Goal: Task Accomplishment & Management: Use online tool/utility

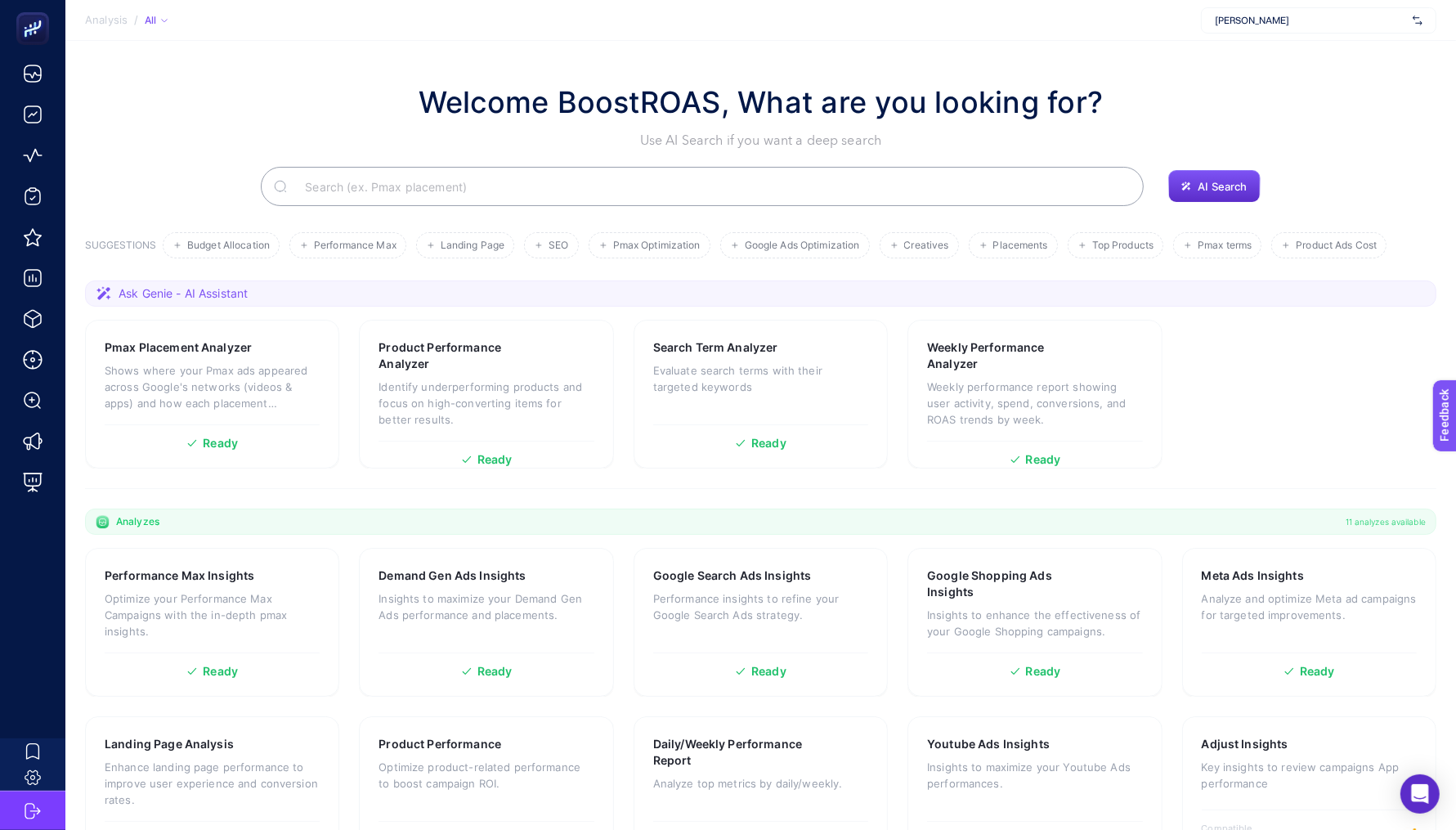
click at [1242, 28] on div "[PERSON_NAME]" at bounding box center [1319, 21] width 236 height 26
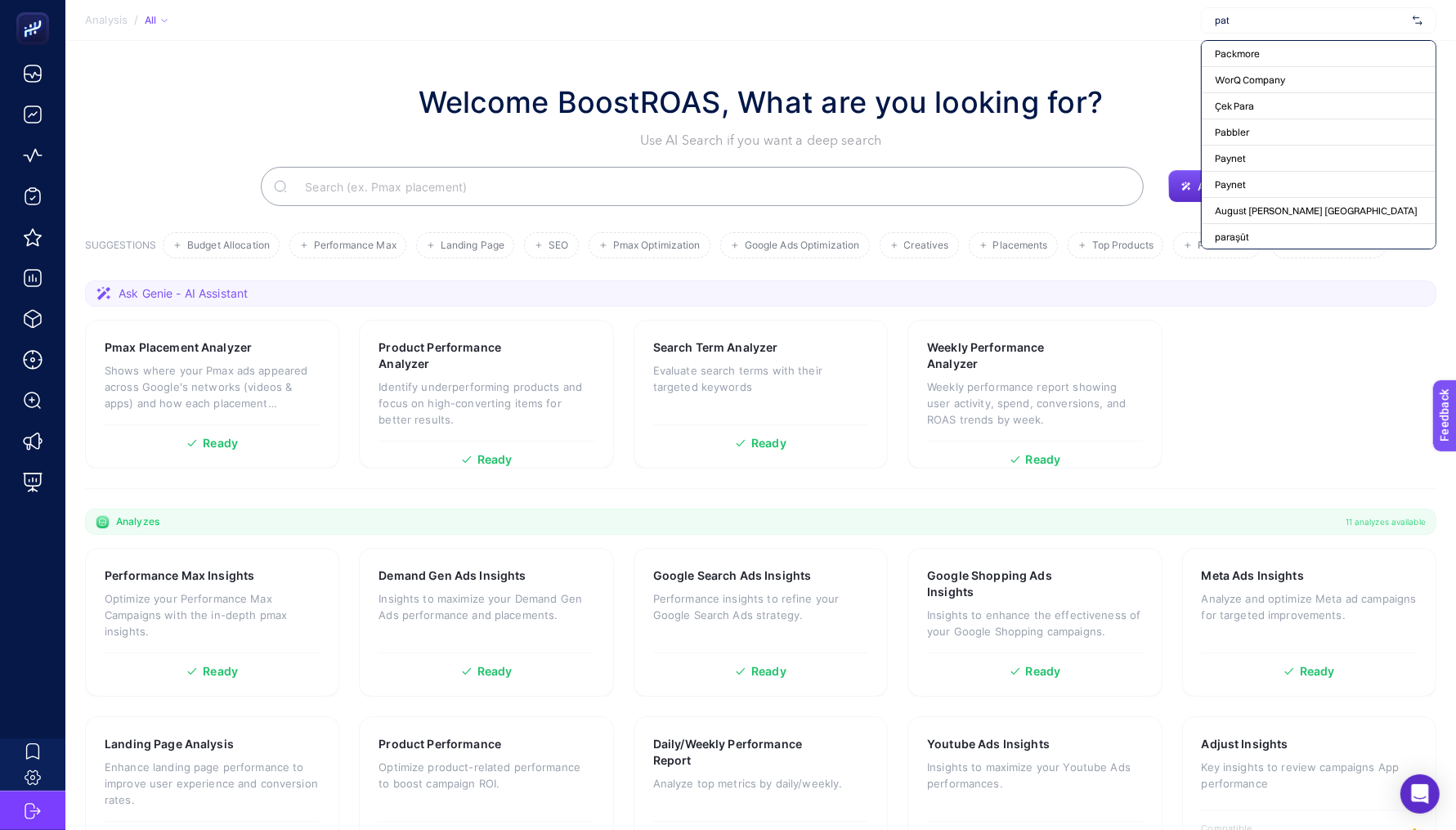
type input "paty"
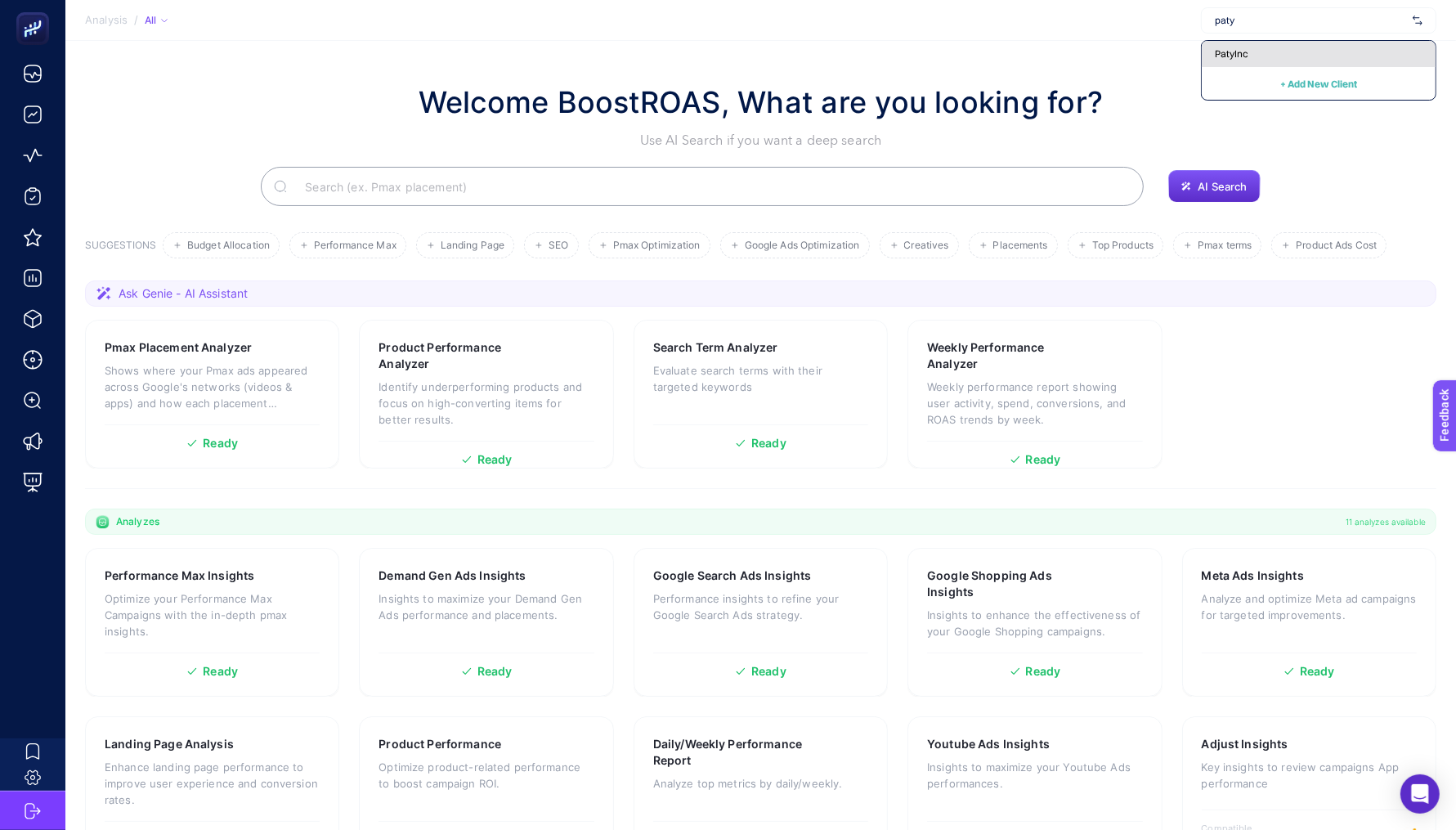
click at [1305, 57] on div "PatyInc" at bounding box center [1319, 54] width 234 height 26
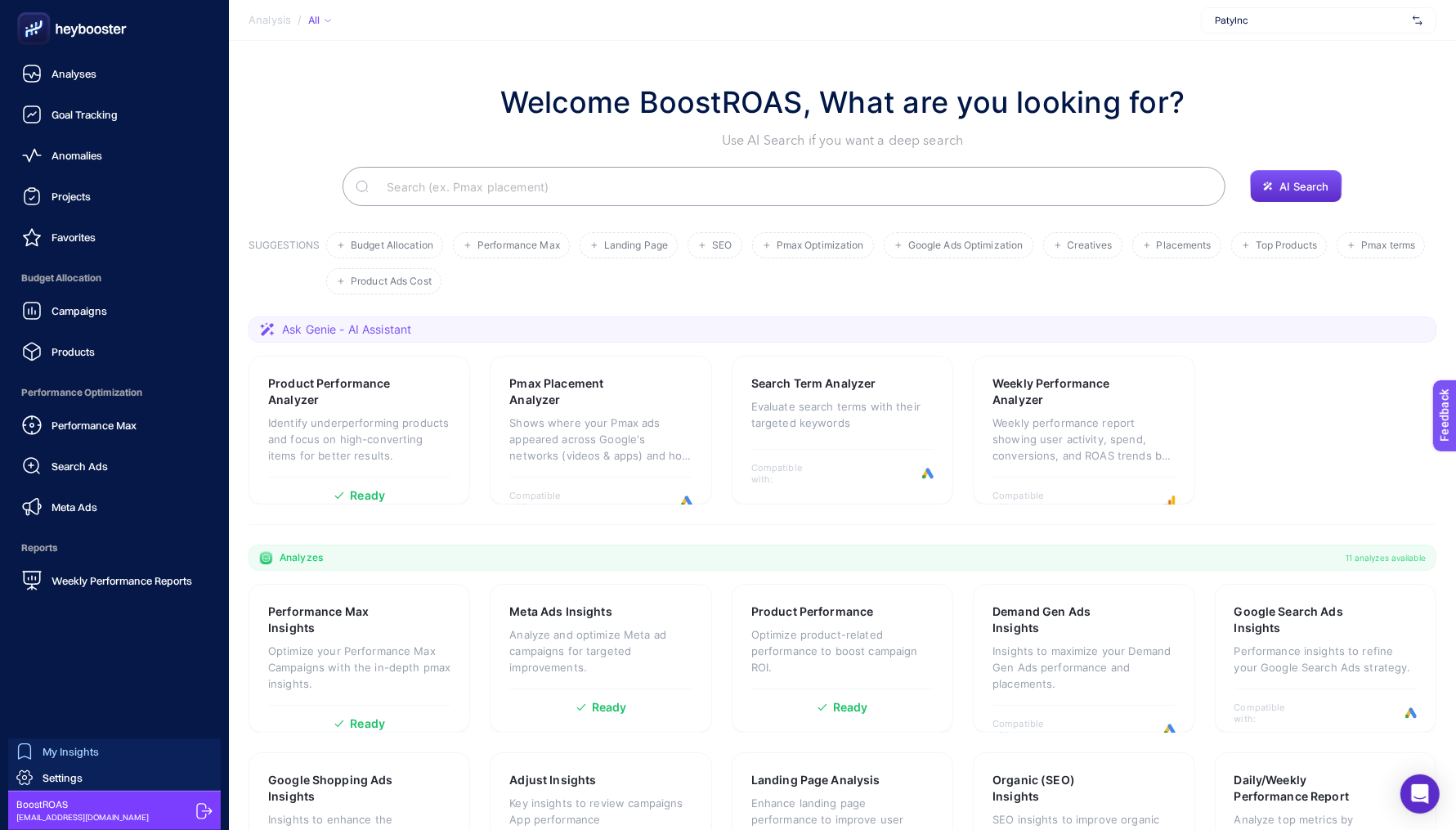
click at [66, 751] on span "My Insights" at bounding box center [70, 751] width 56 height 13
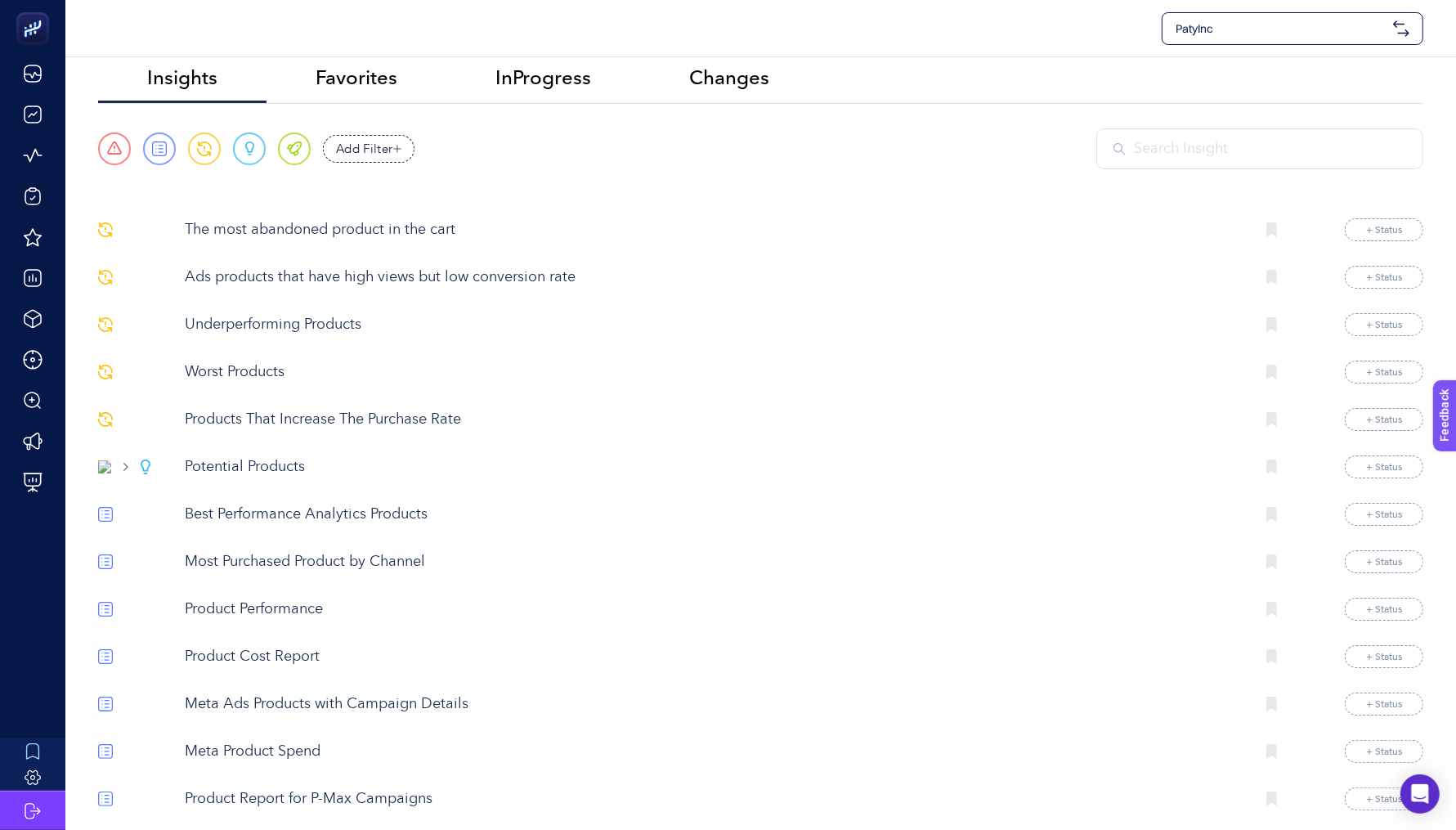
scroll to position [24, 0]
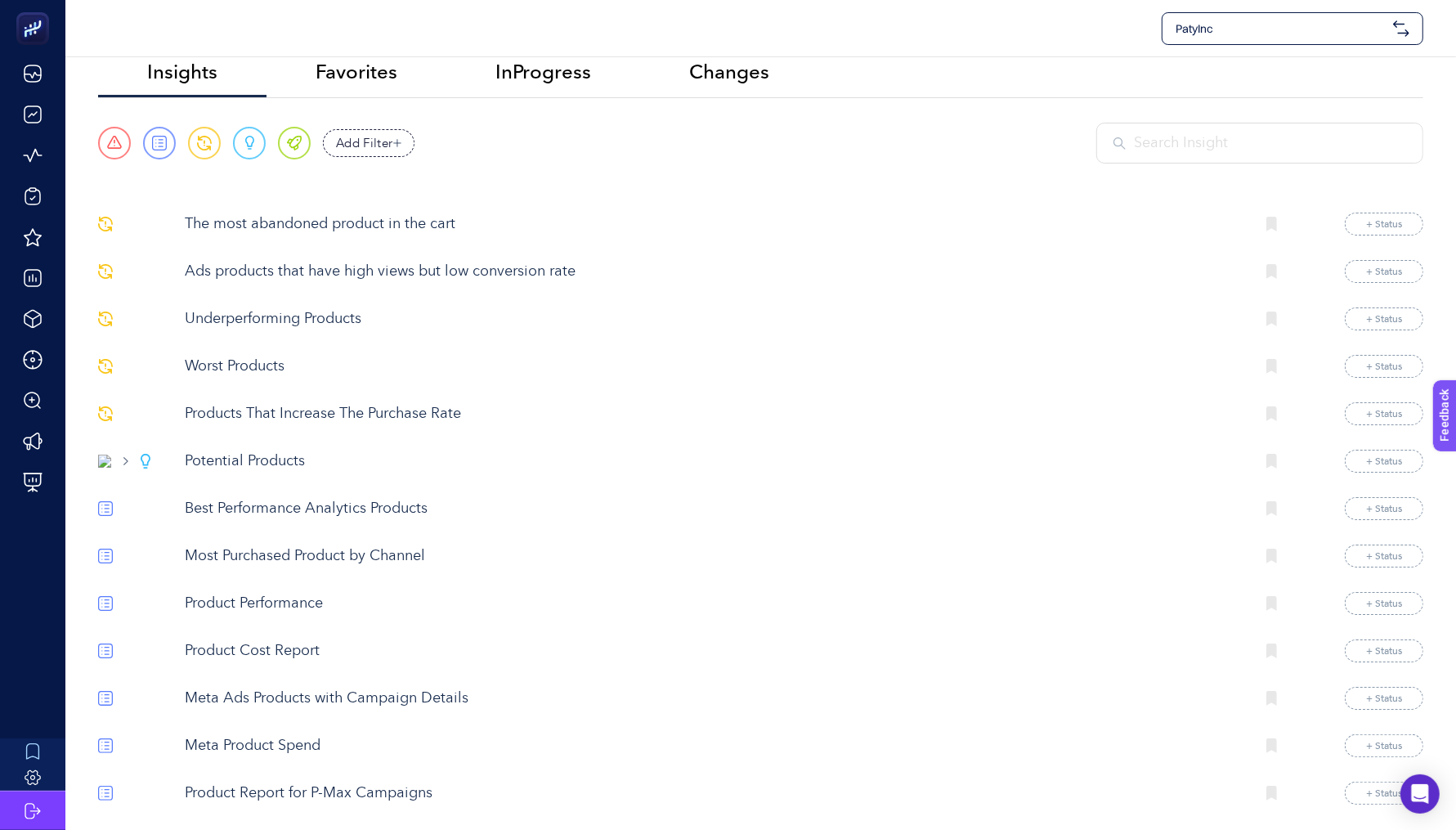
click at [284, 405] on p "Products That Increase The Purchase Rate" at bounding box center [714, 415] width 1057 height 22
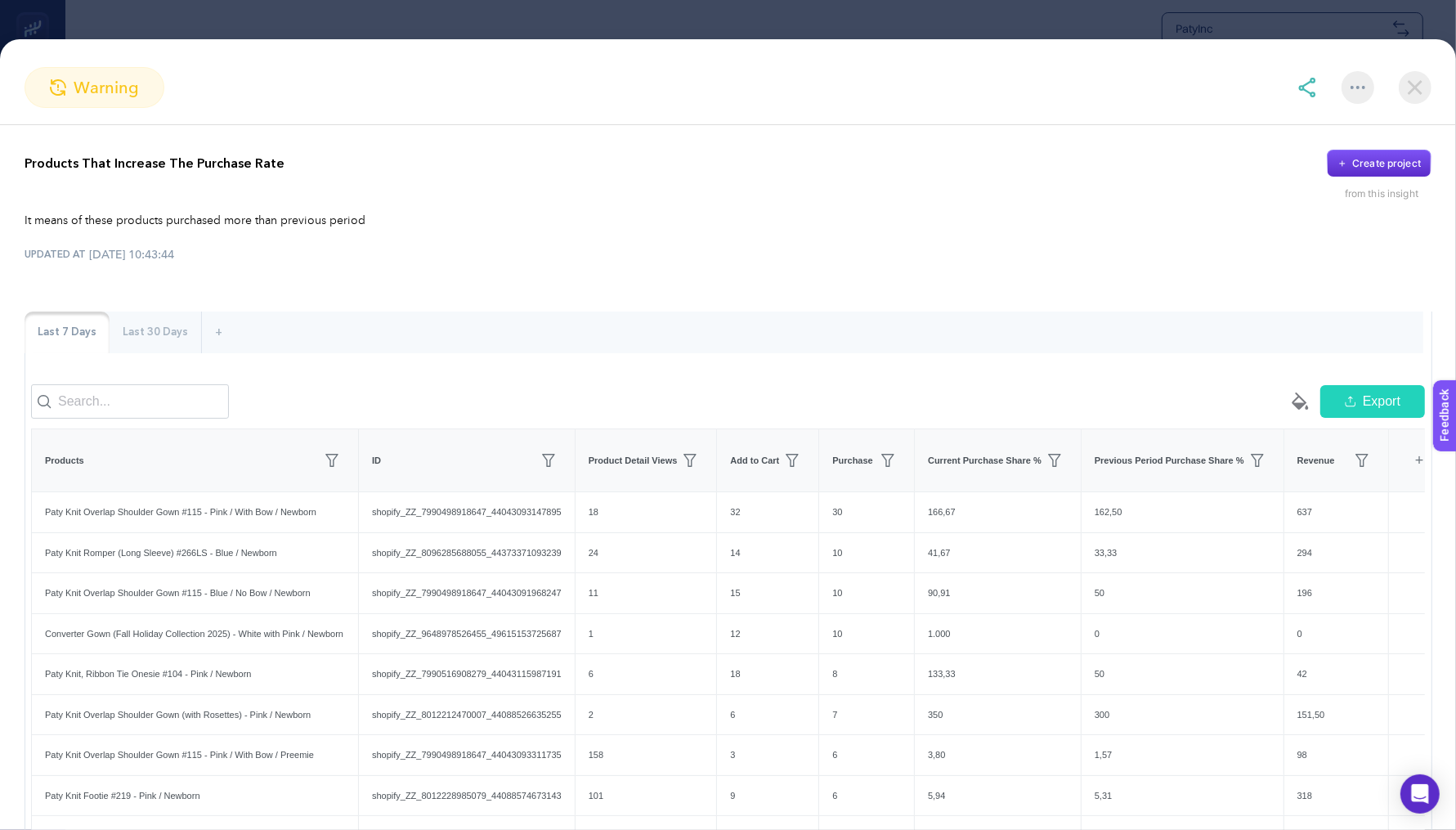
click at [761, 9] on section "warning Products That Increase The Purchase Rate Create project from this insig…" at bounding box center [728, 415] width 1456 height 830
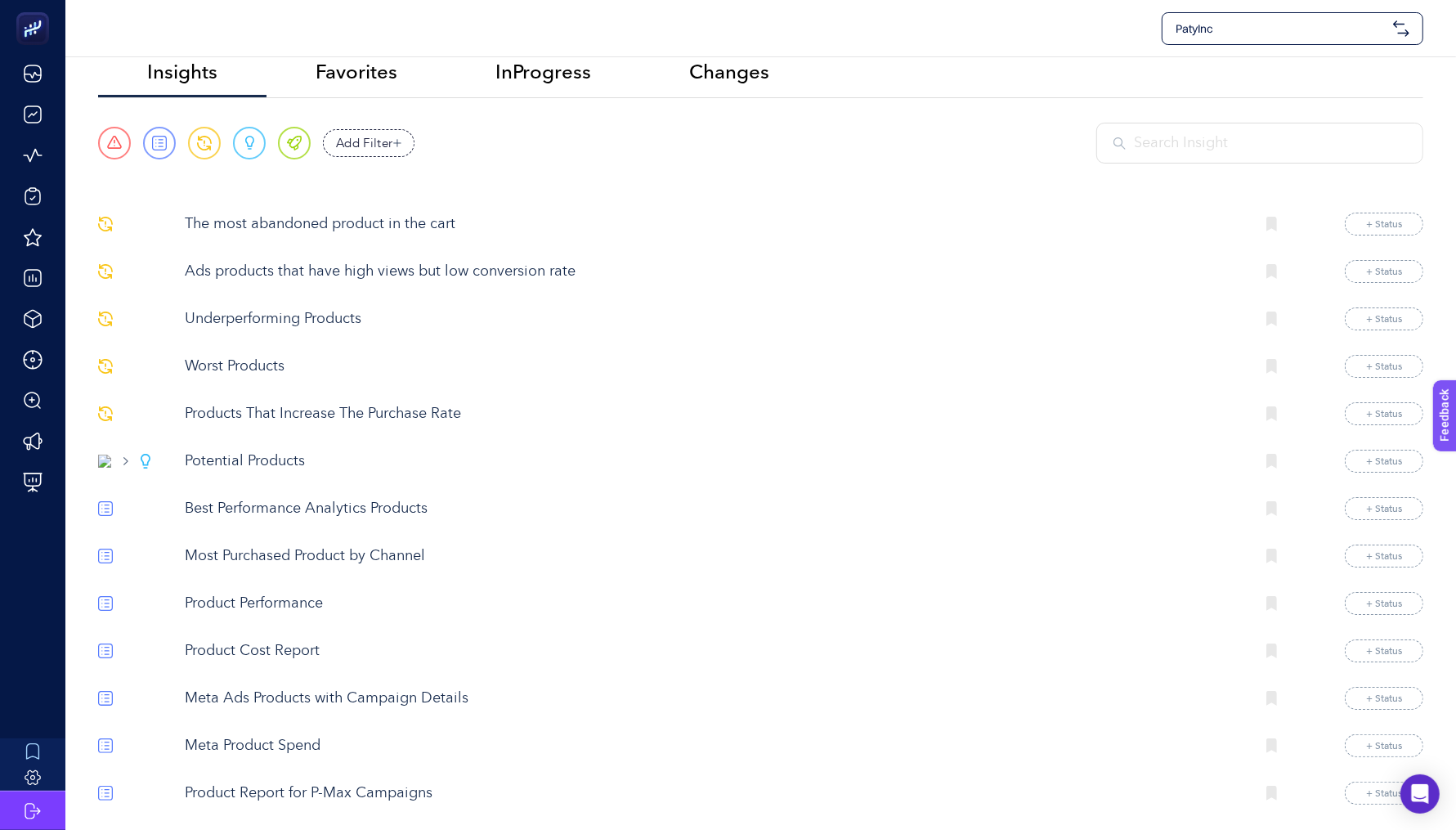
click at [240, 365] on p "Worst Products" at bounding box center [714, 367] width 1057 height 22
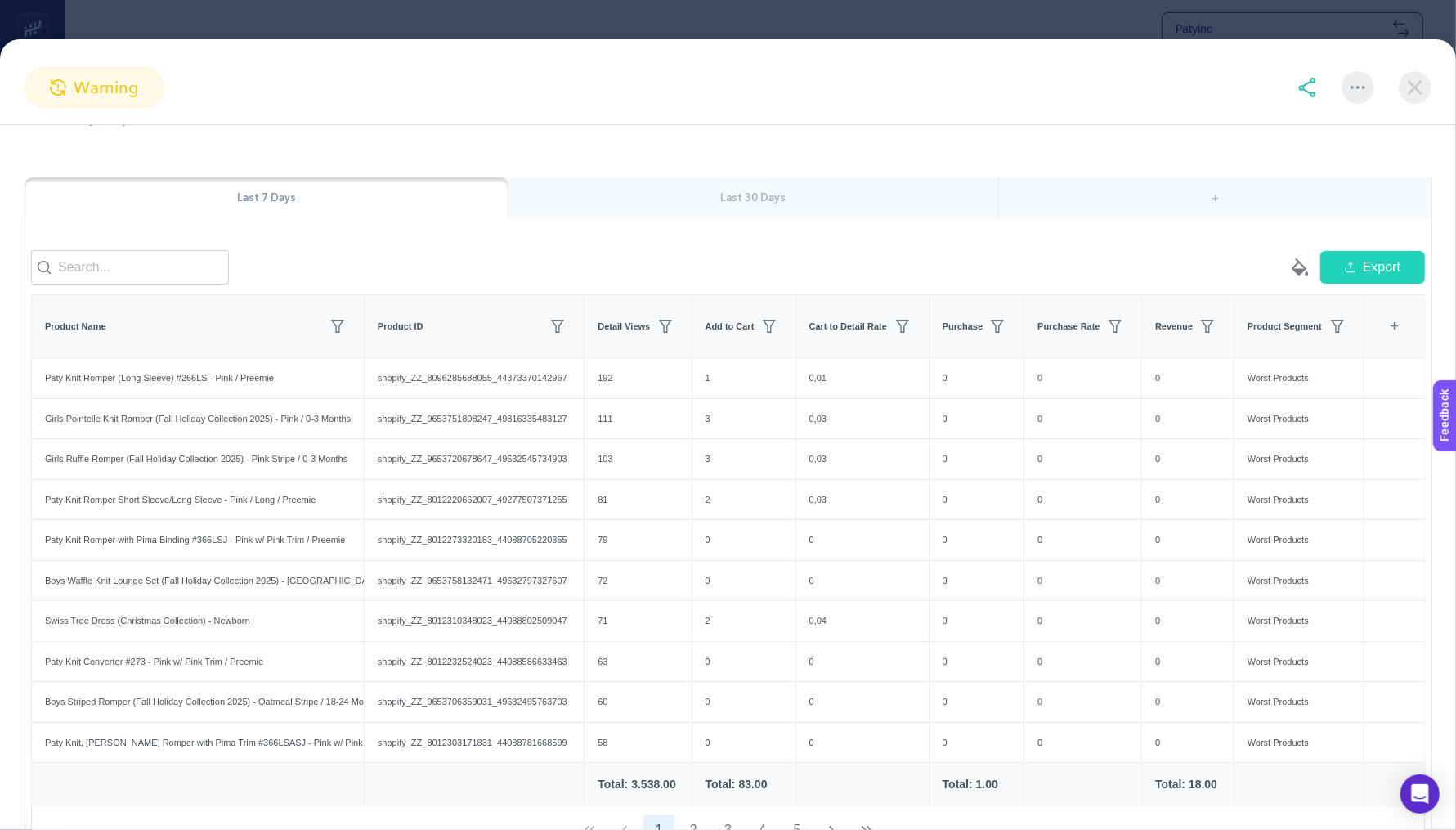
scroll to position [88, 0]
click at [1036, 217] on div "+" at bounding box center [1216, 199] width 432 height 42
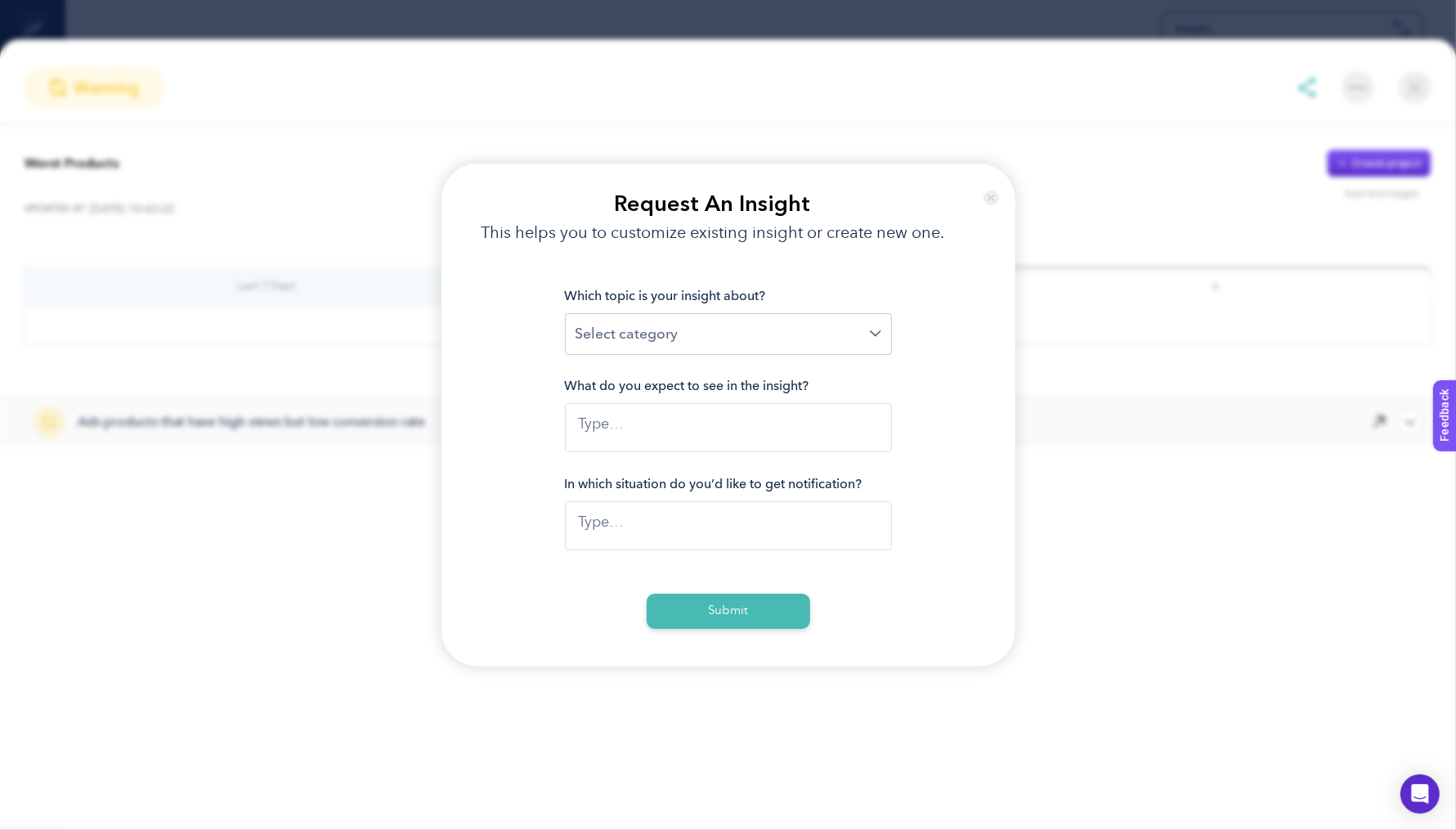
scroll to position [0, 0]
click at [1013, 187] on div at bounding box center [992, 217] width 49 height 107
click at [993, 189] on img at bounding box center [991, 197] width 16 height 36
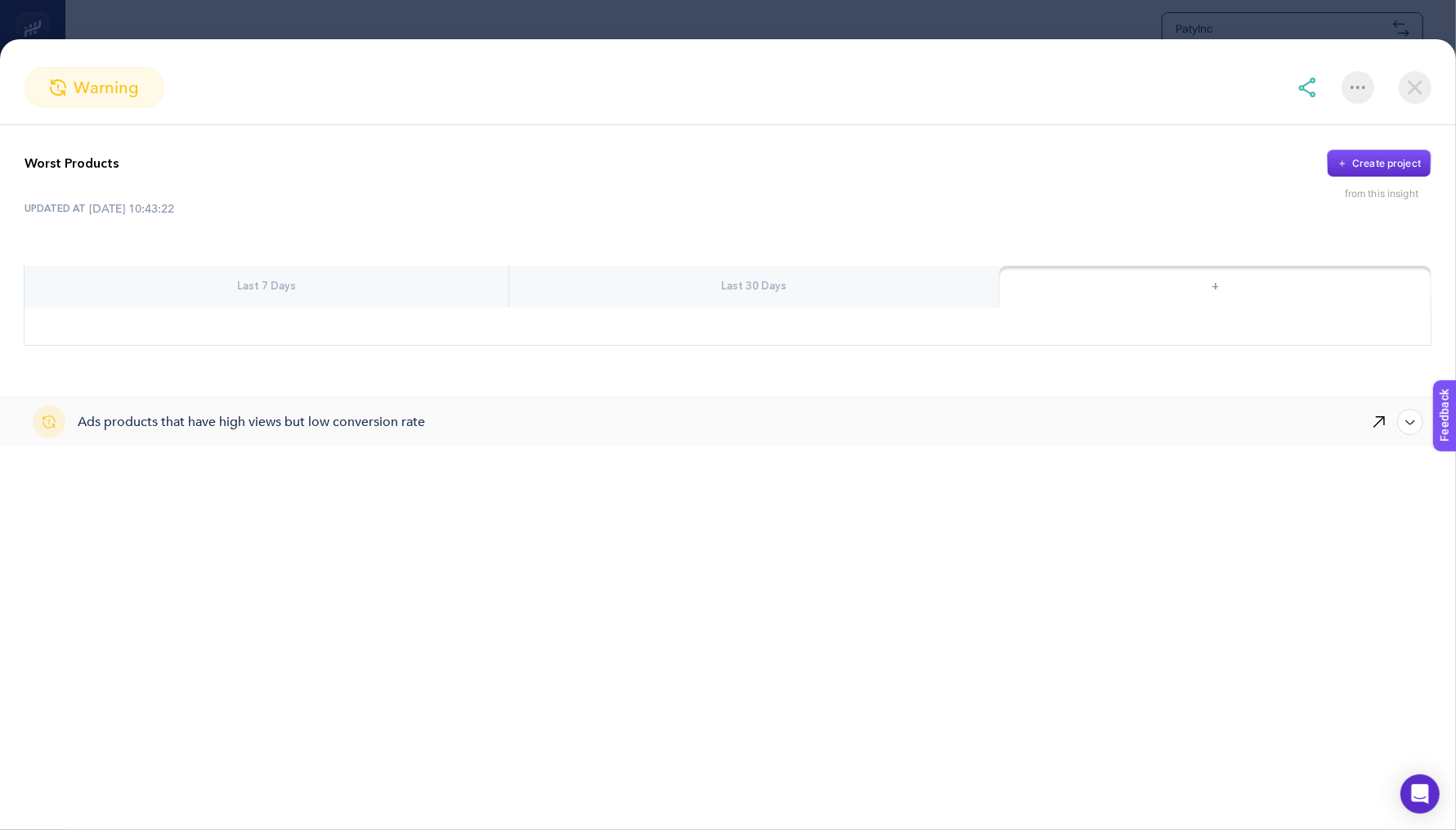
click at [886, 276] on div "Last 30 Days" at bounding box center [754, 286] width 490 height 42
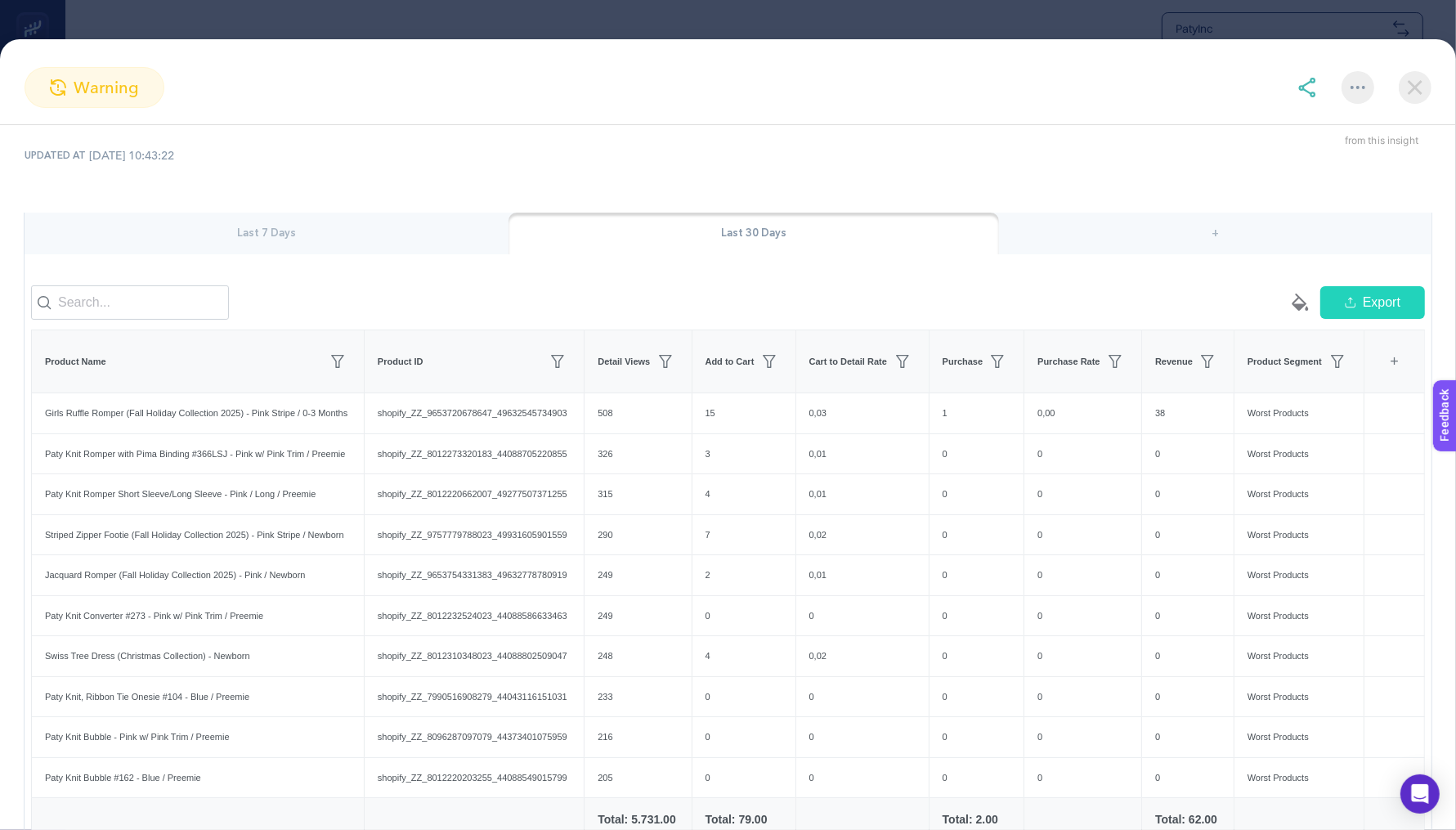
scroll to position [24, 0]
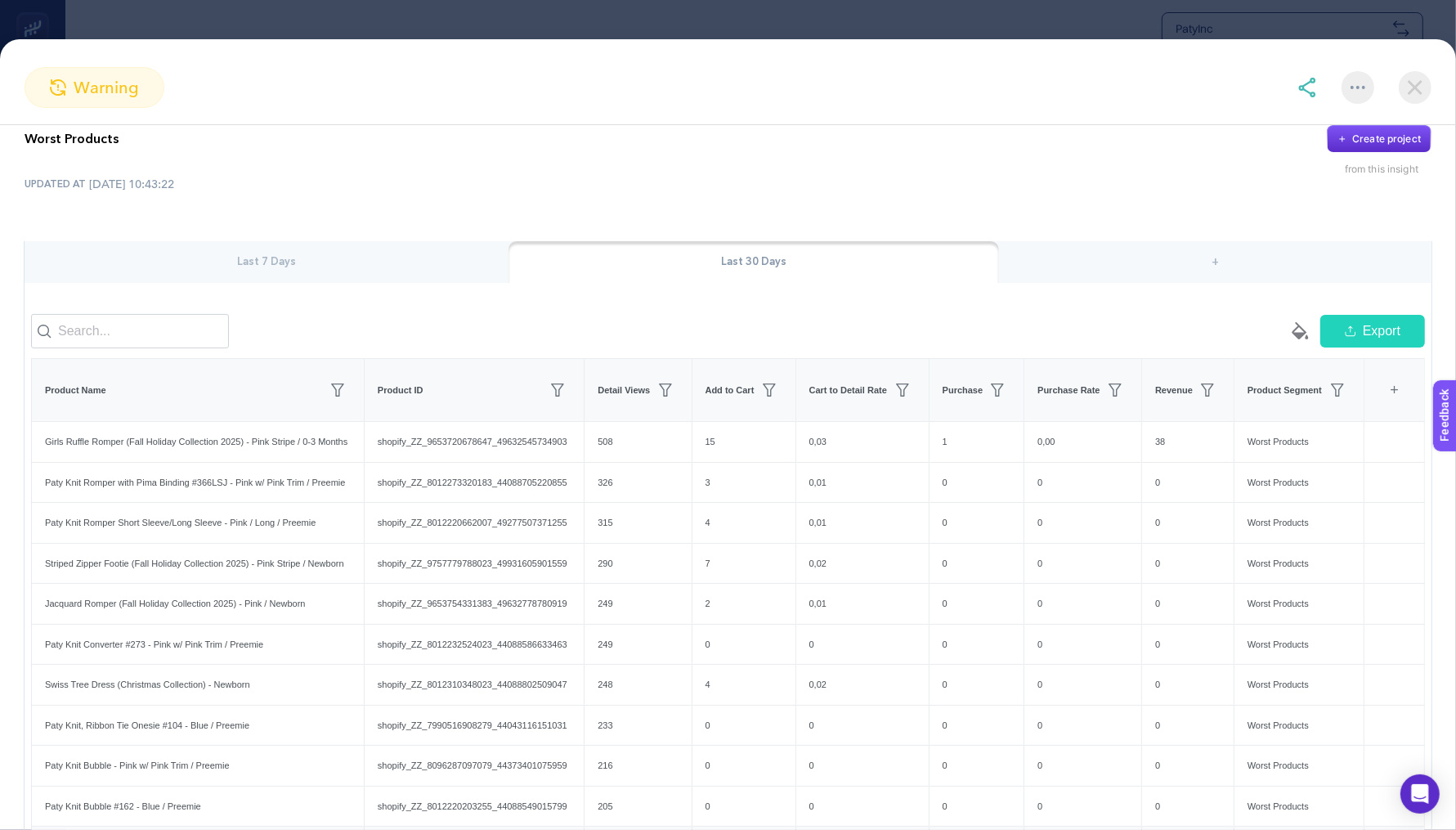
click at [1410, 72] on img at bounding box center [1415, 87] width 33 height 33
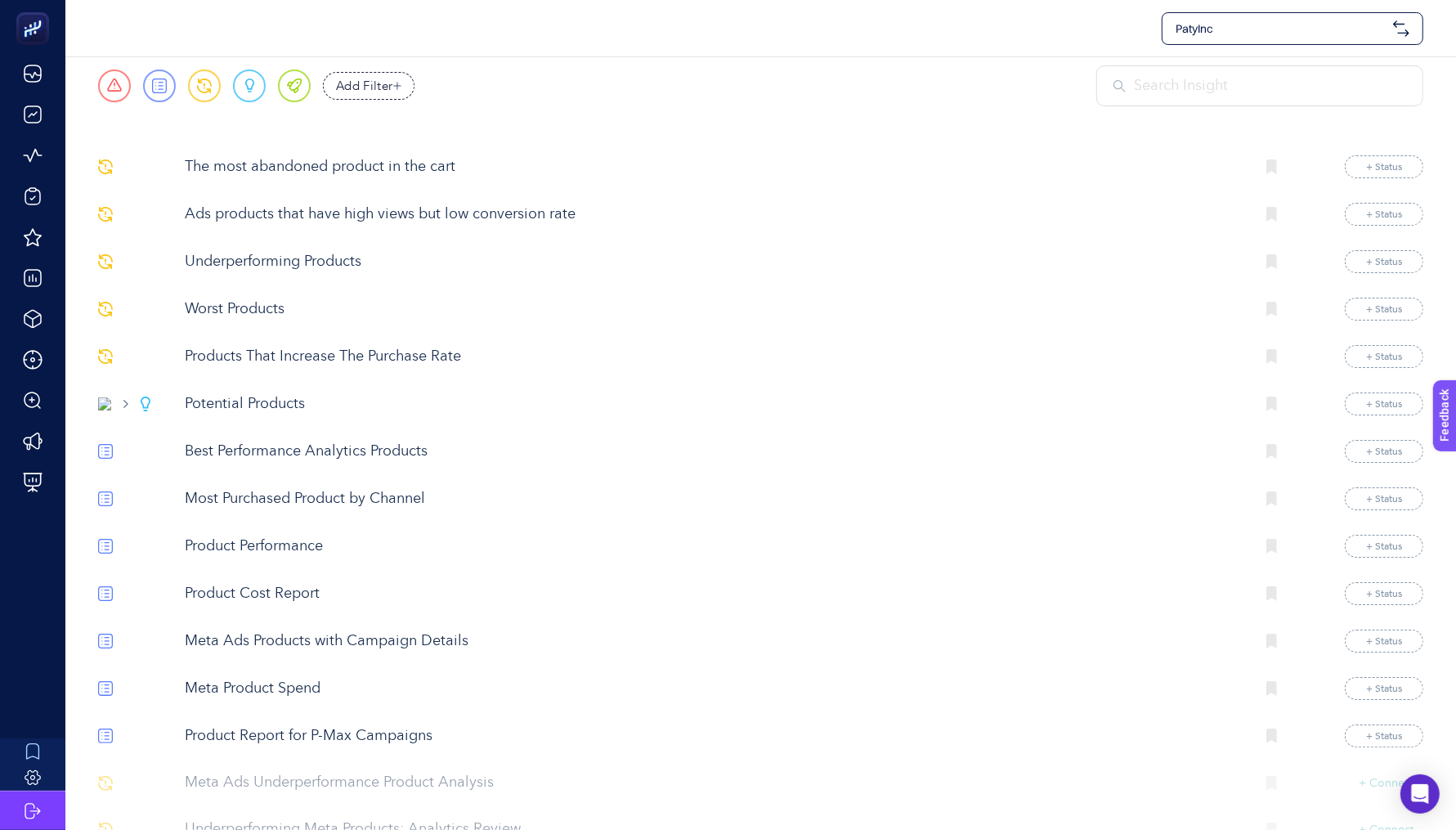
scroll to position [86, 0]
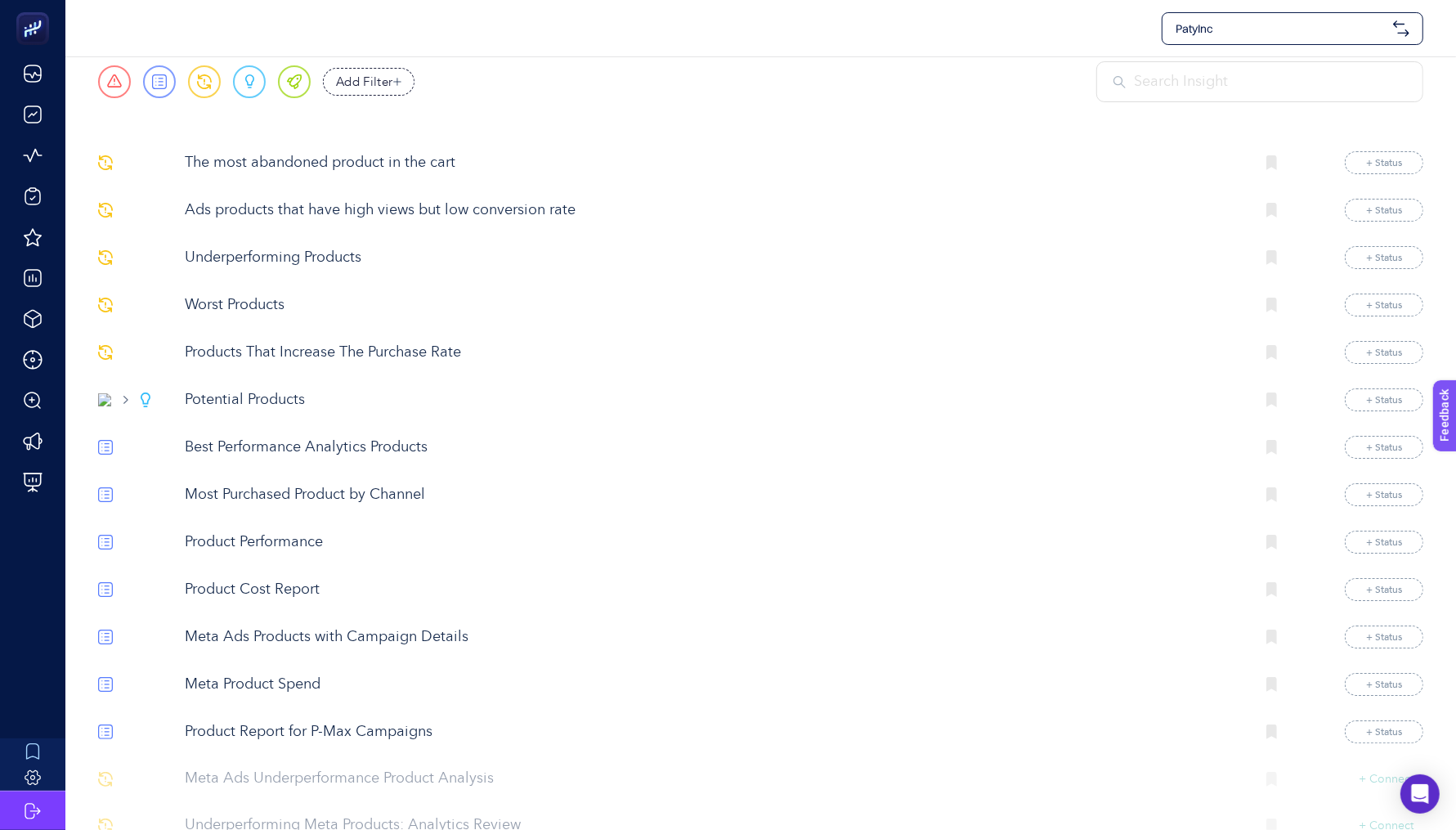
click at [332, 263] on p "Underperforming Products" at bounding box center [714, 258] width 1057 height 22
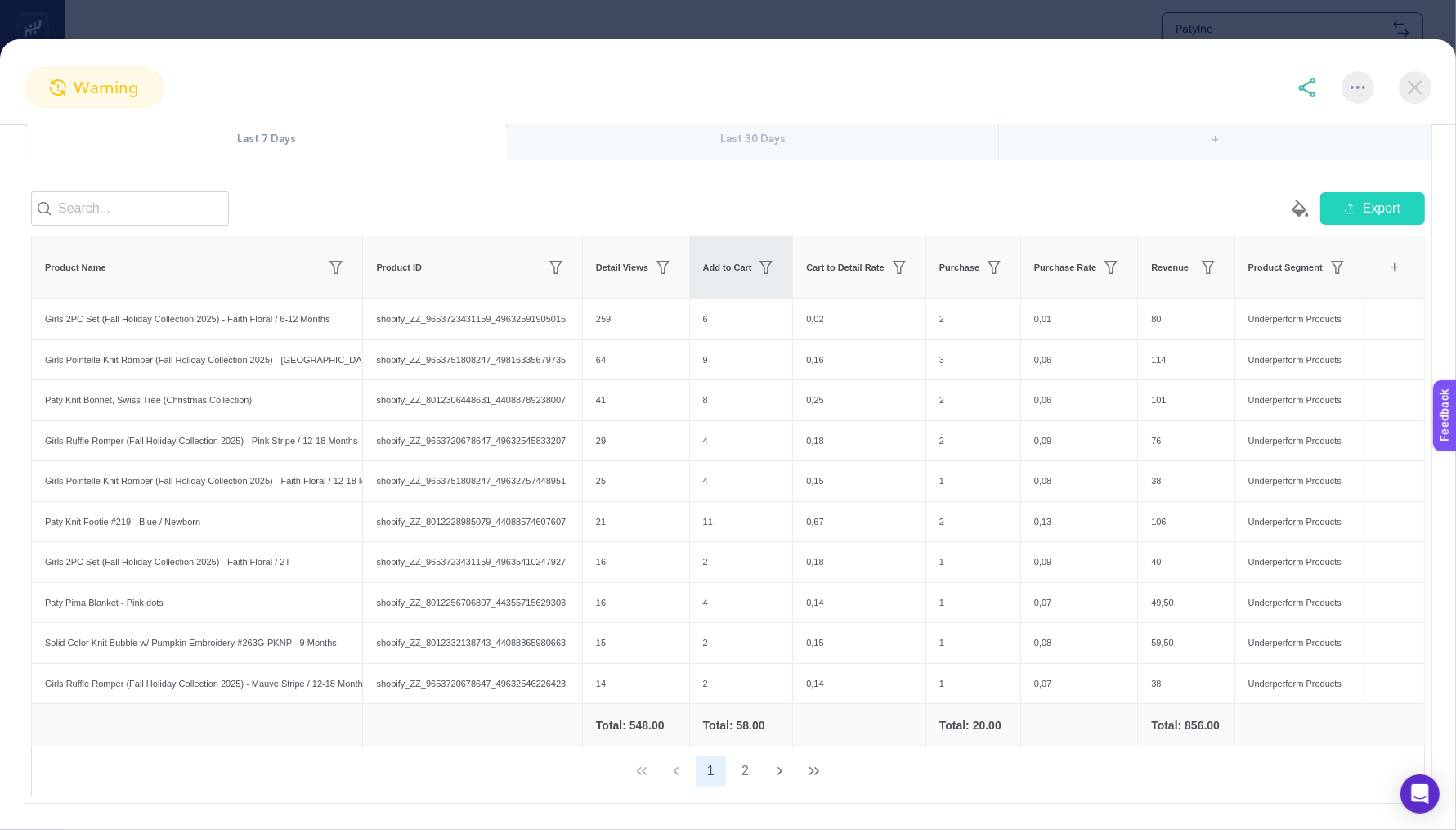
scroll to position [156, 0]
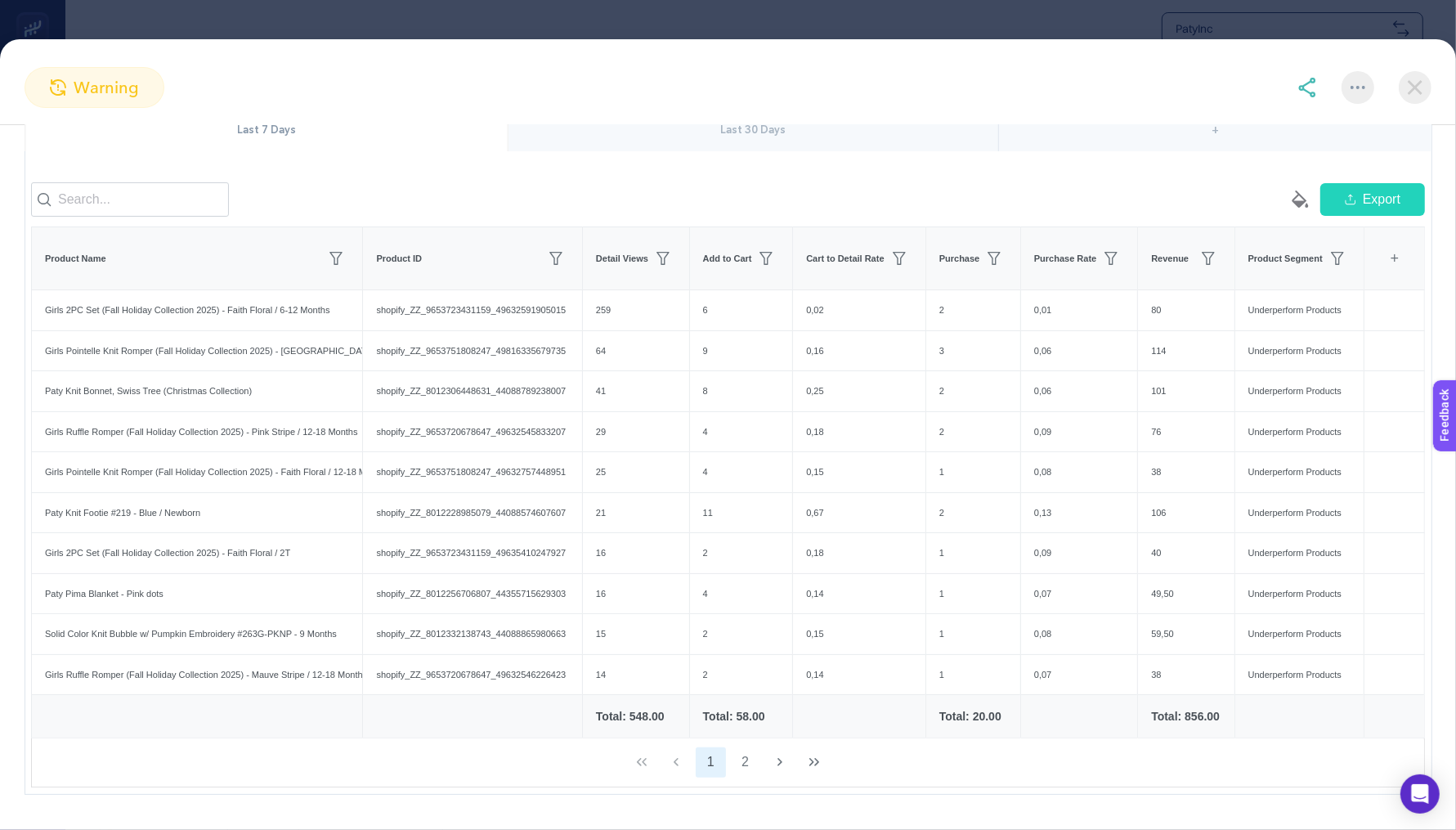
click at [806, 133] on div "Last 30 Days" at bounding box center [754, 130] width 490 height 42
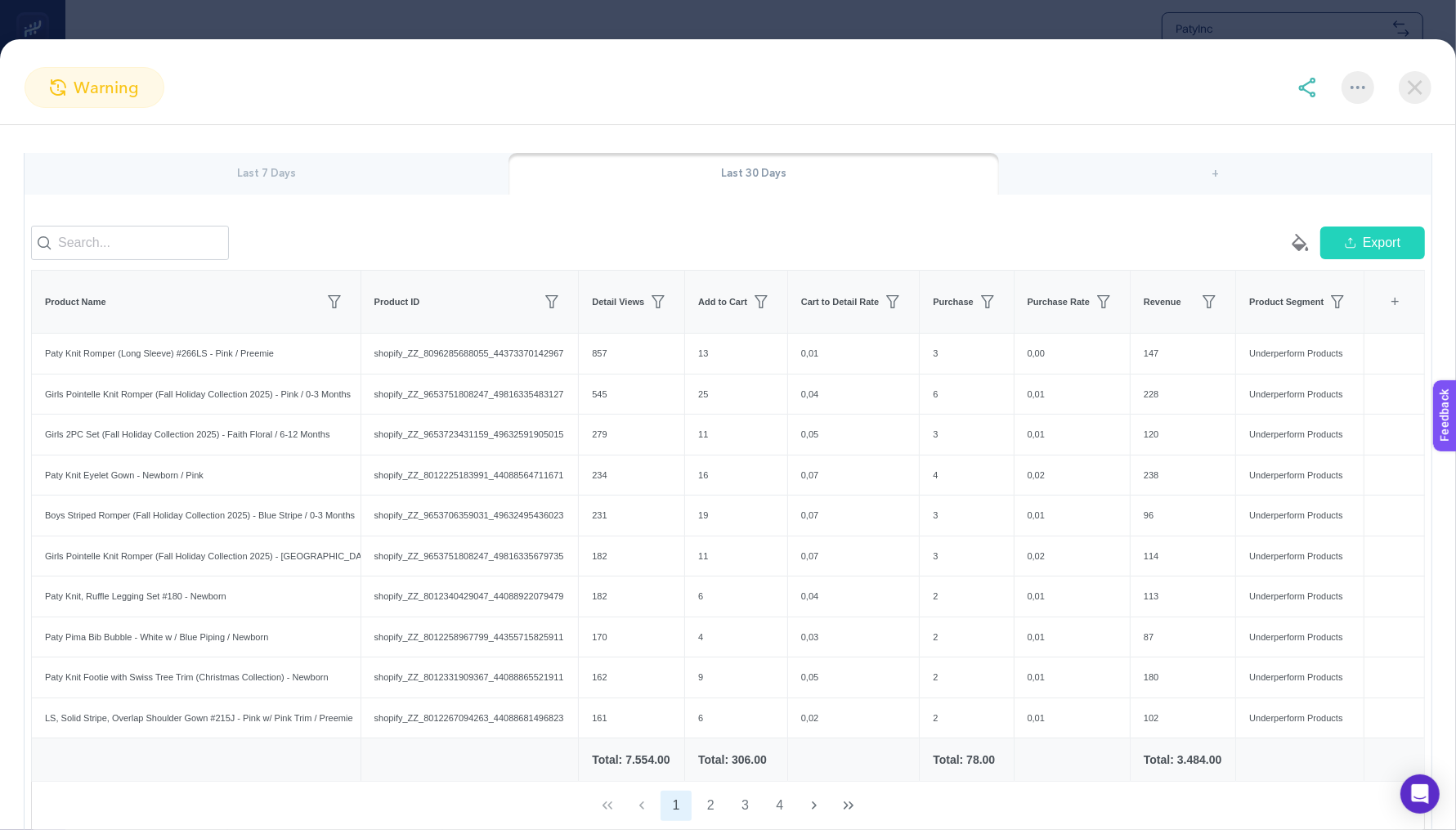
scroll to position [0, 0]
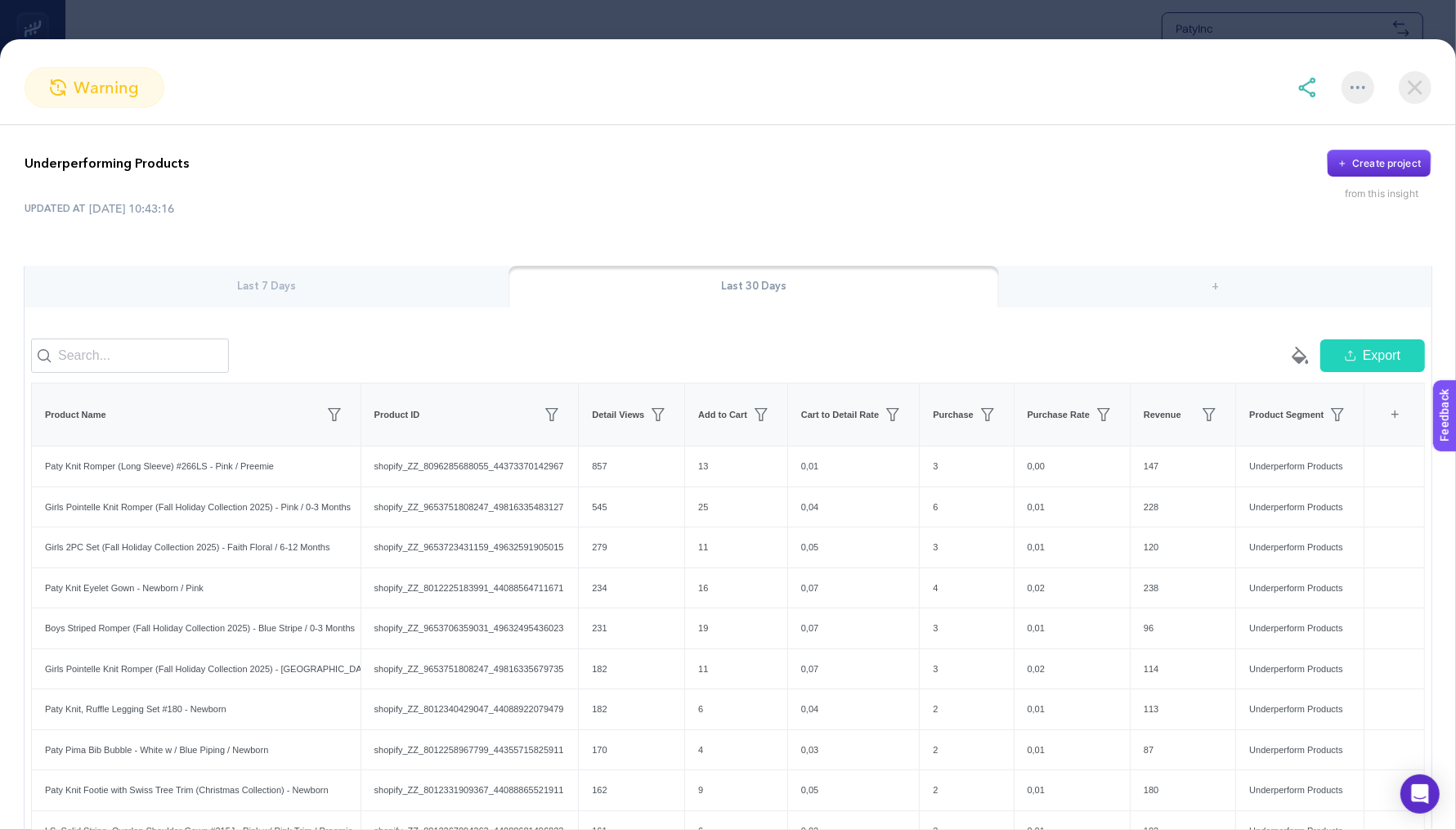
click at [362, 283] on div "Last 7 Days" at bounding box center [266, 286] width 484 height 42
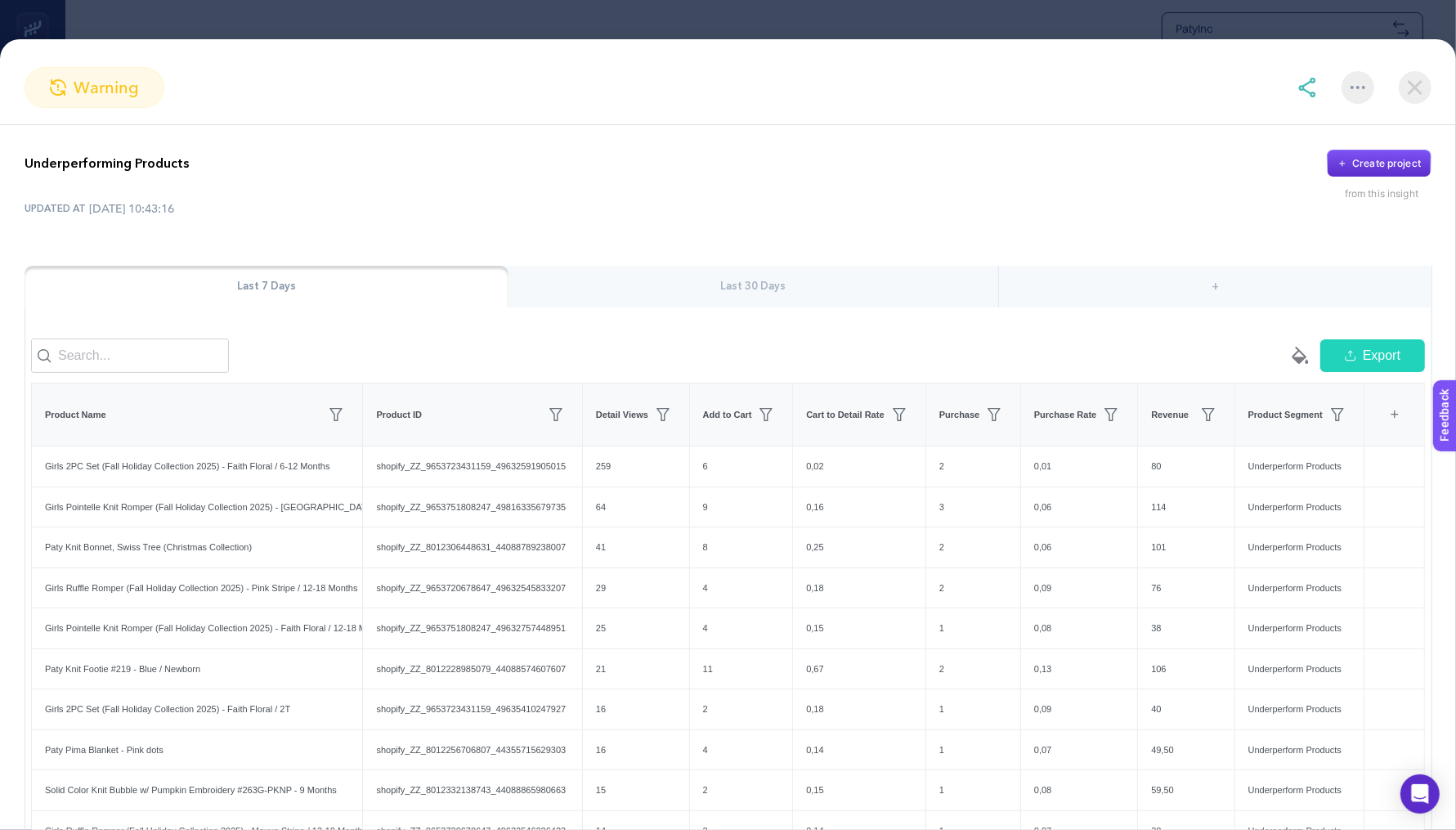
scroll to position [221, 0]
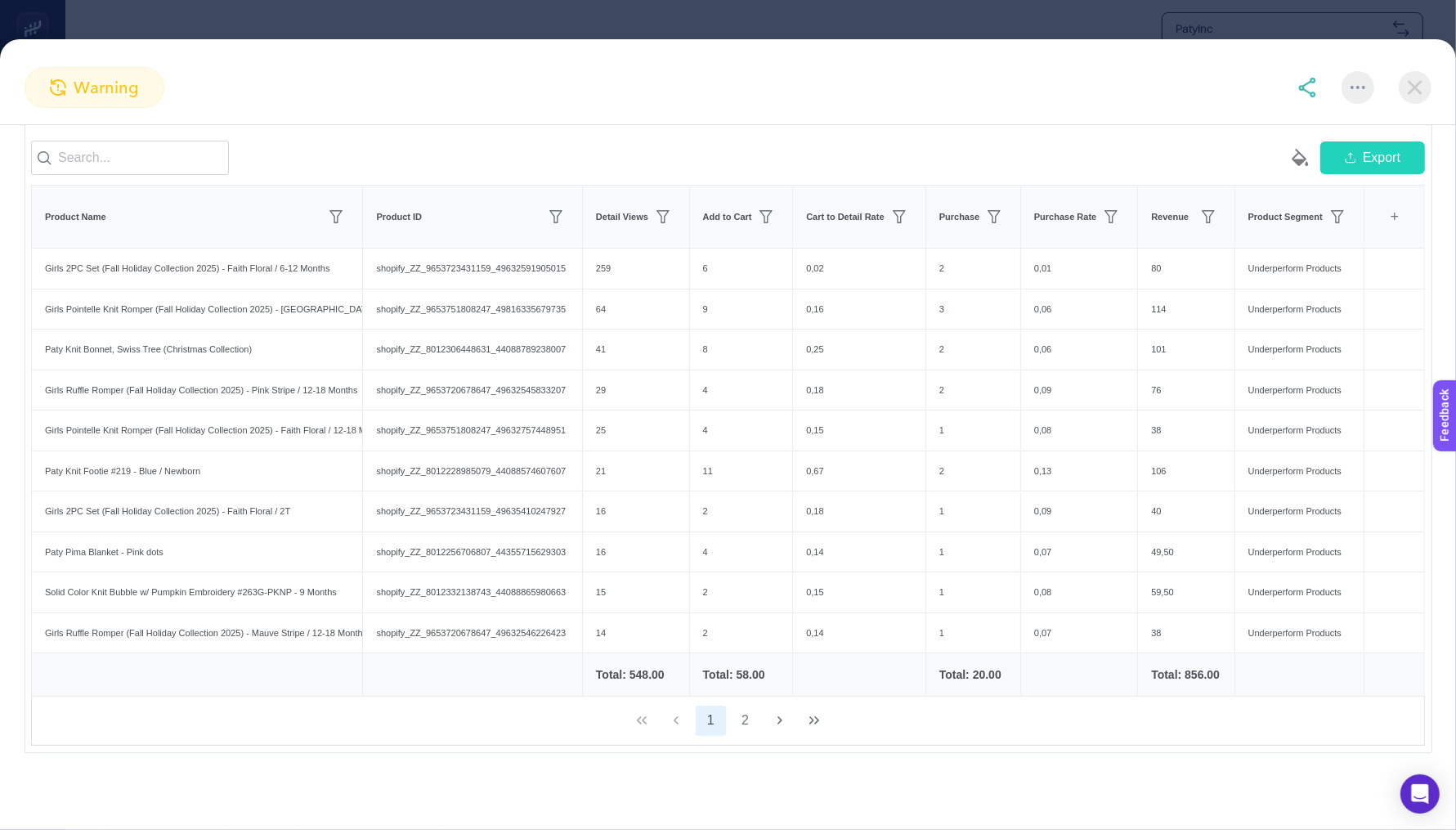
click at [1411, 107] on section "warning" at bounding box center [728, 88] width 1456 height 41
click at [1411, 90] on img at bounding box center [1415, 87] width 33 height 33
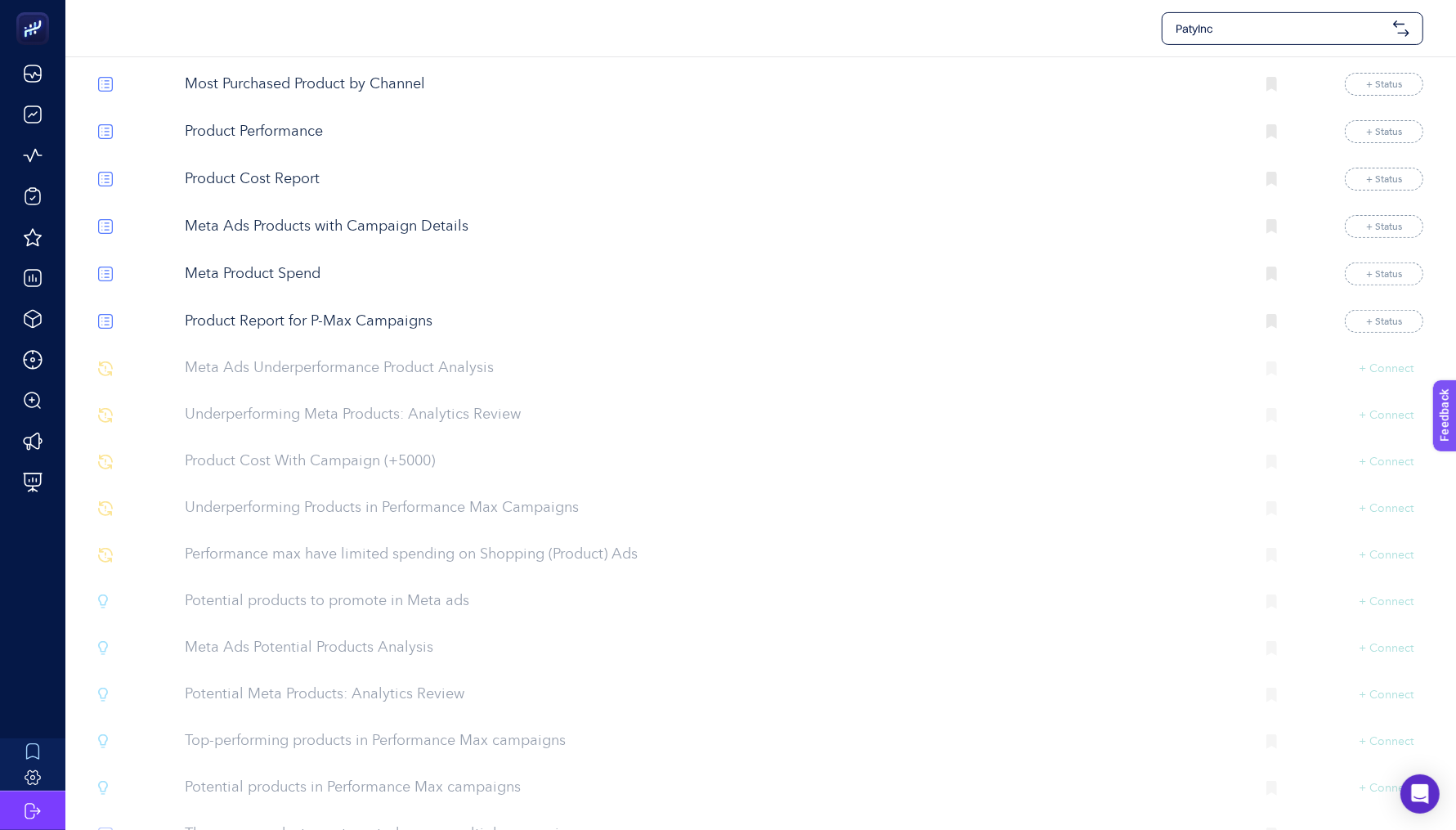
scroll to position [491, 0]
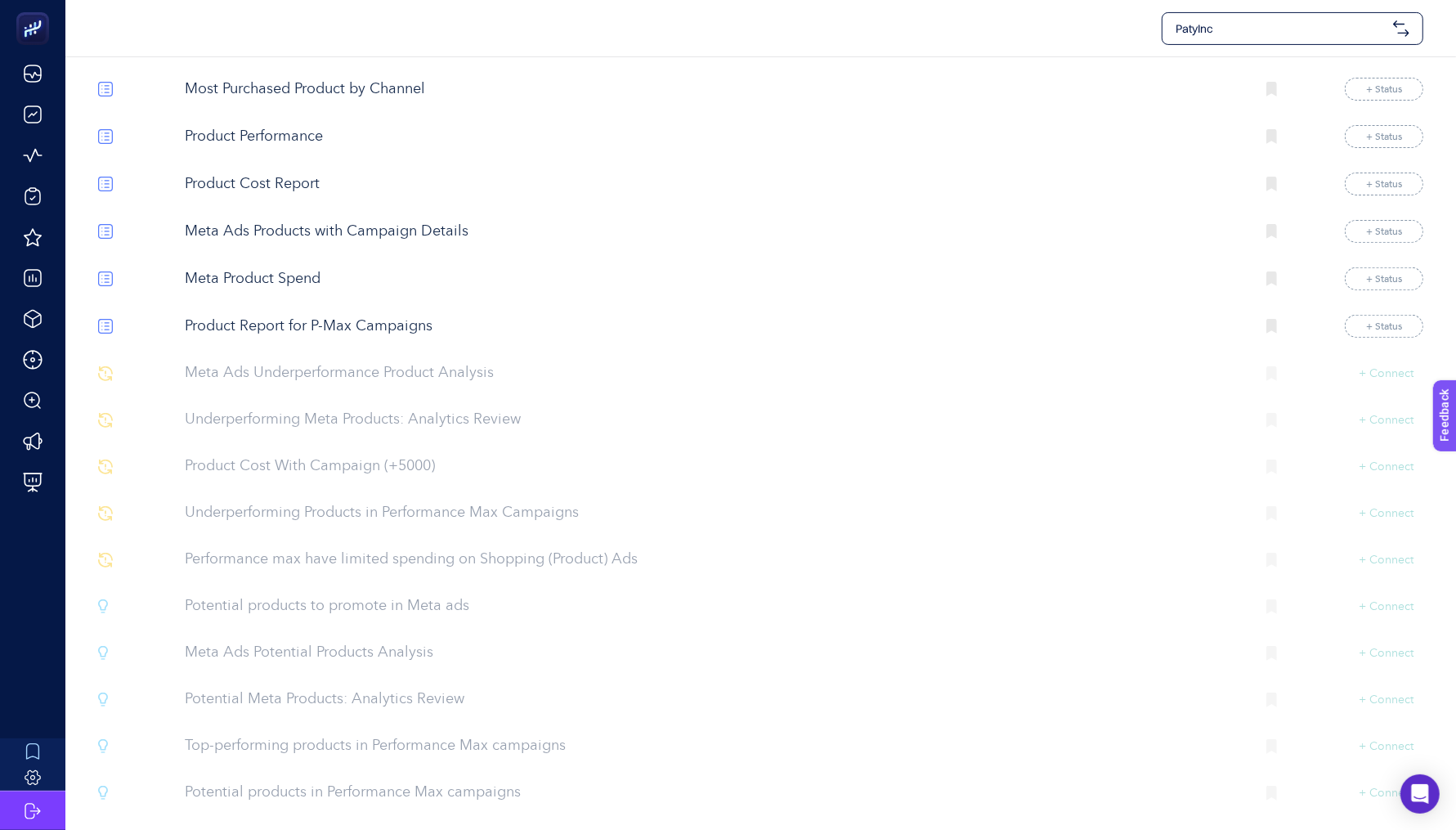
click at [425, 362] on p "Meta Ads Underperformance Product Analysis" at bounding box center [714, 373] width 1057 height 22
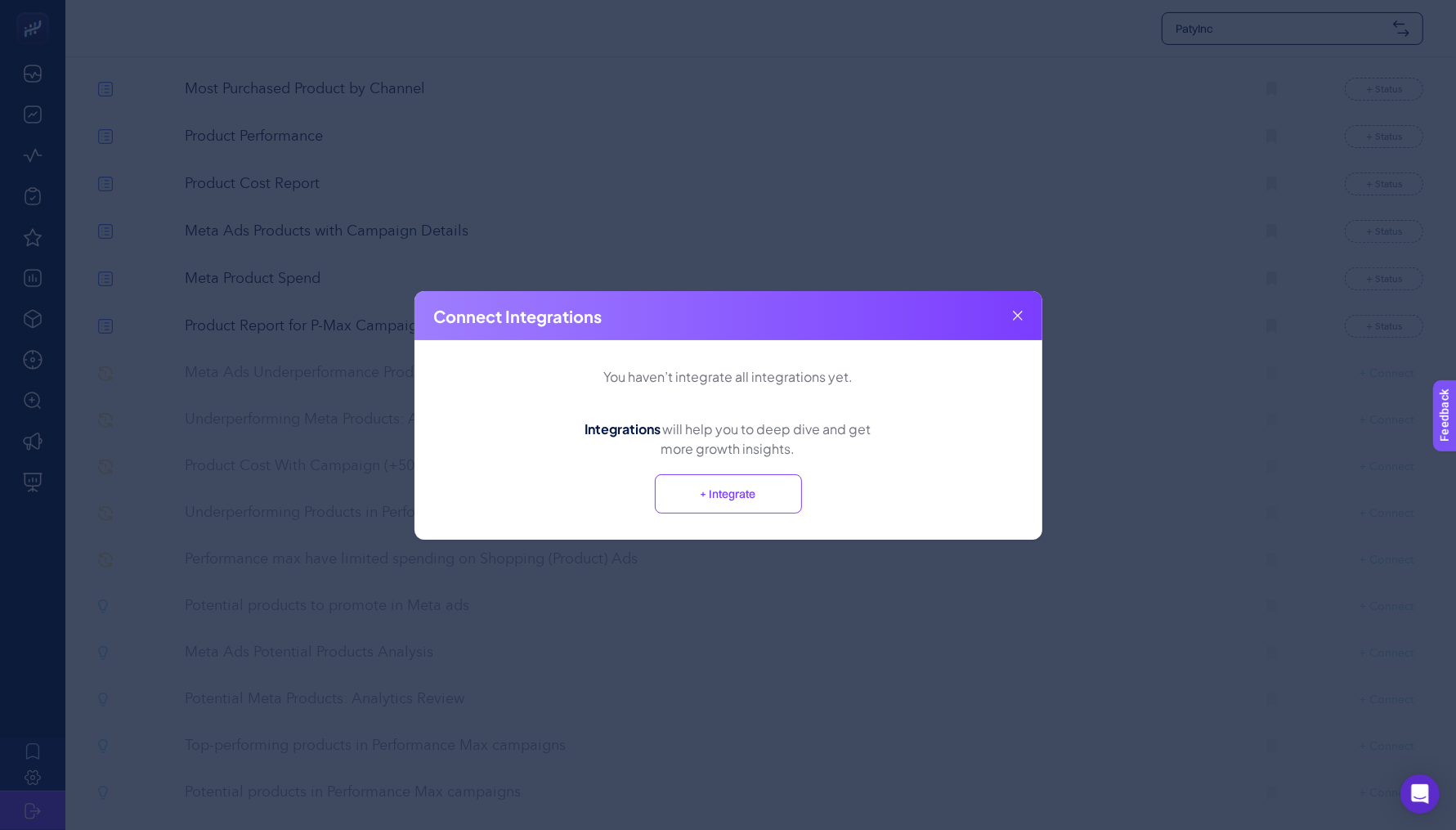
click at [721, 496] on button "+ Integrate" at bounding box center [728, 494] width 147 height 39
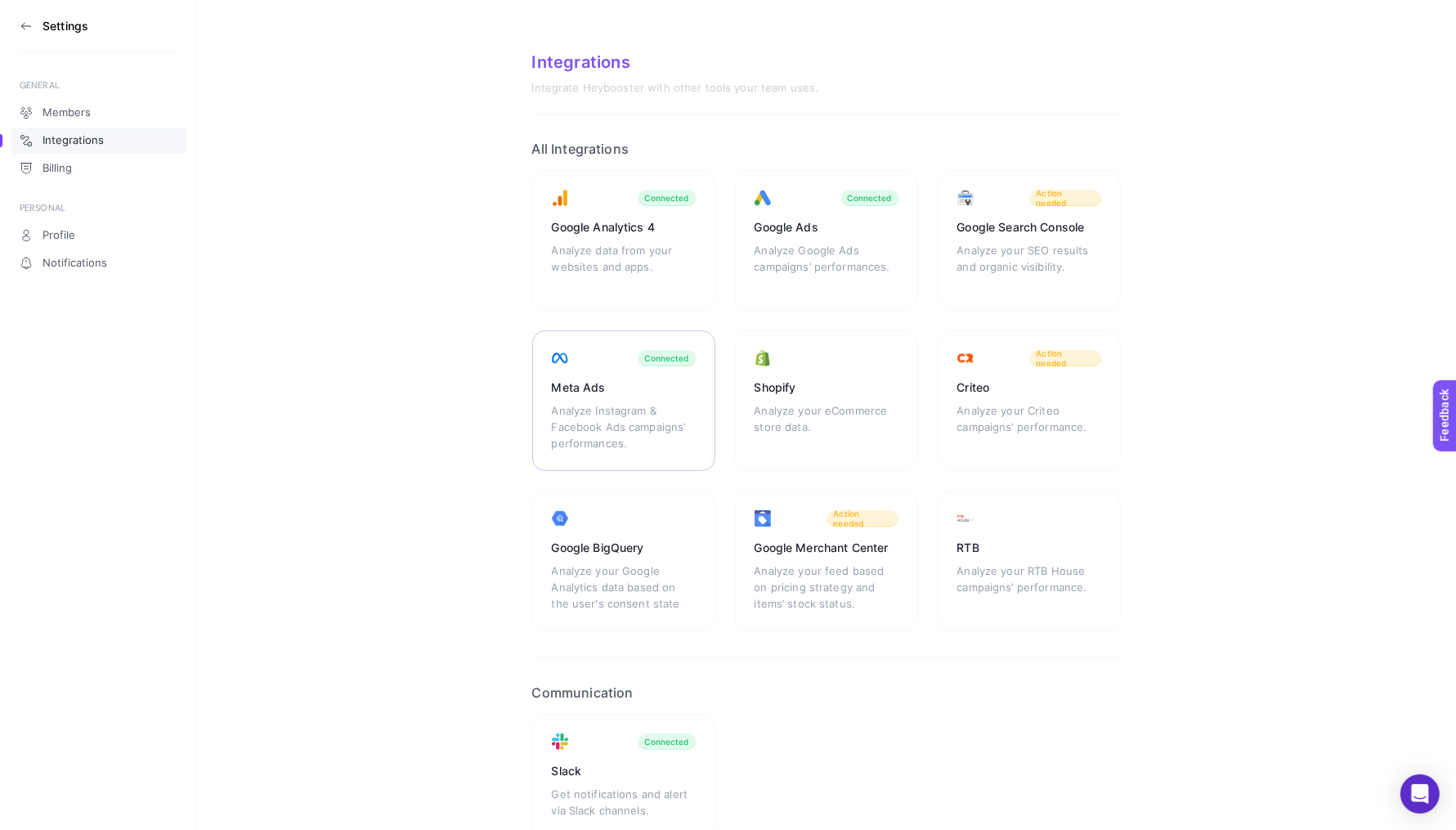
click at [678, 384] on div "Meta Ads" at bounding box center [624, 387] width 144 height 16
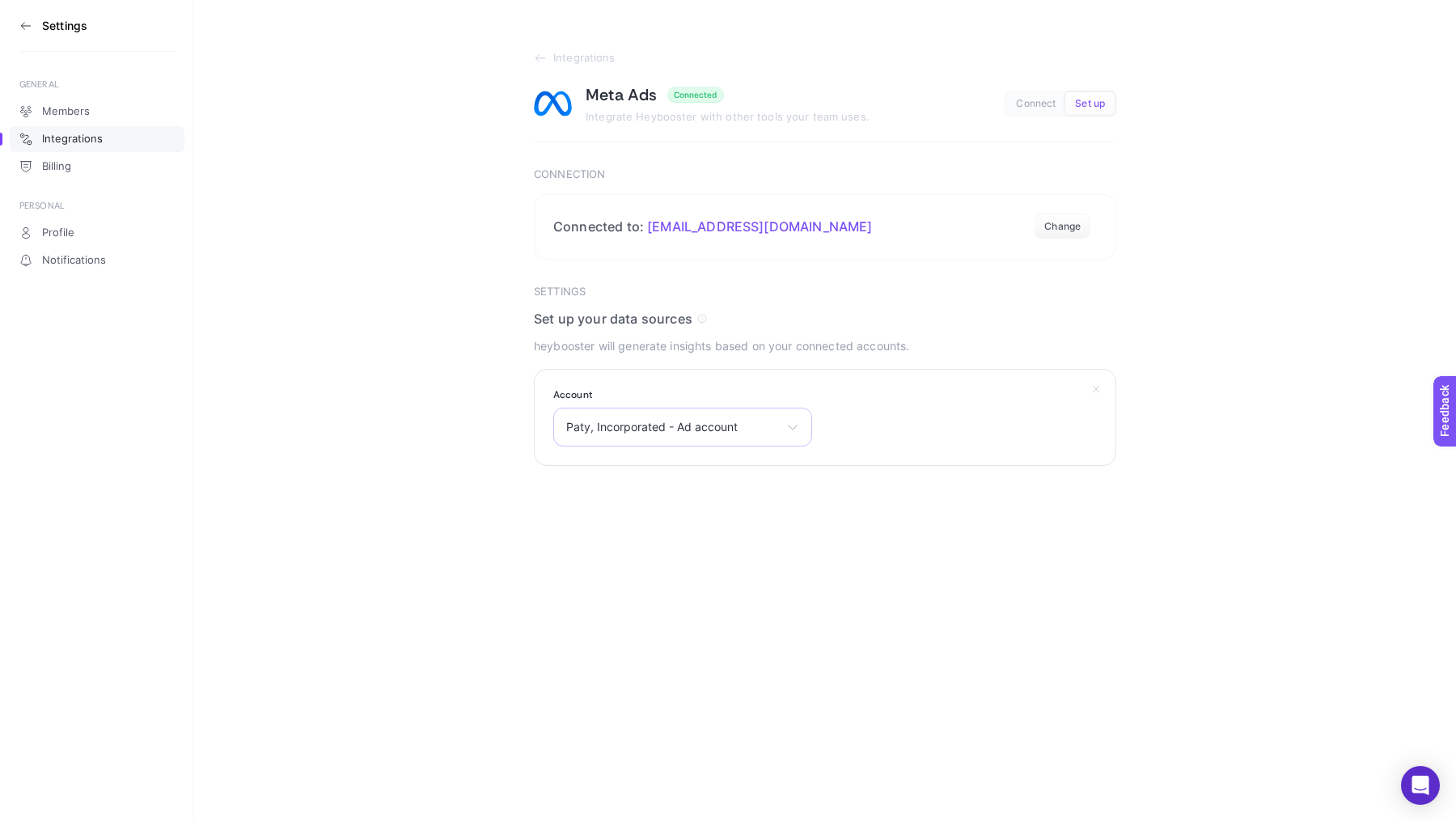
click at [709, 438] on div "Paty, Incorporated - Ad account HİFA ELEKTRONİK BİLİŞİM TEKSTİL SANAYİ TİCARET …" at bounding box center [683, 427] width 259 height 39
click at [703, 466] on input "text" at bounding box center [683, 466] width 257 height 32
click at [703, 465] on input "p" at bounding box center [683, 466] width 257 height 32
click at [667, 485] on li "Paty, Incorporated - Ad account" at bounding box center [682, 498] width 251 height 26
click at [589, 517] on button "Submit" at bounding box center [565, 507] width 62 height 32
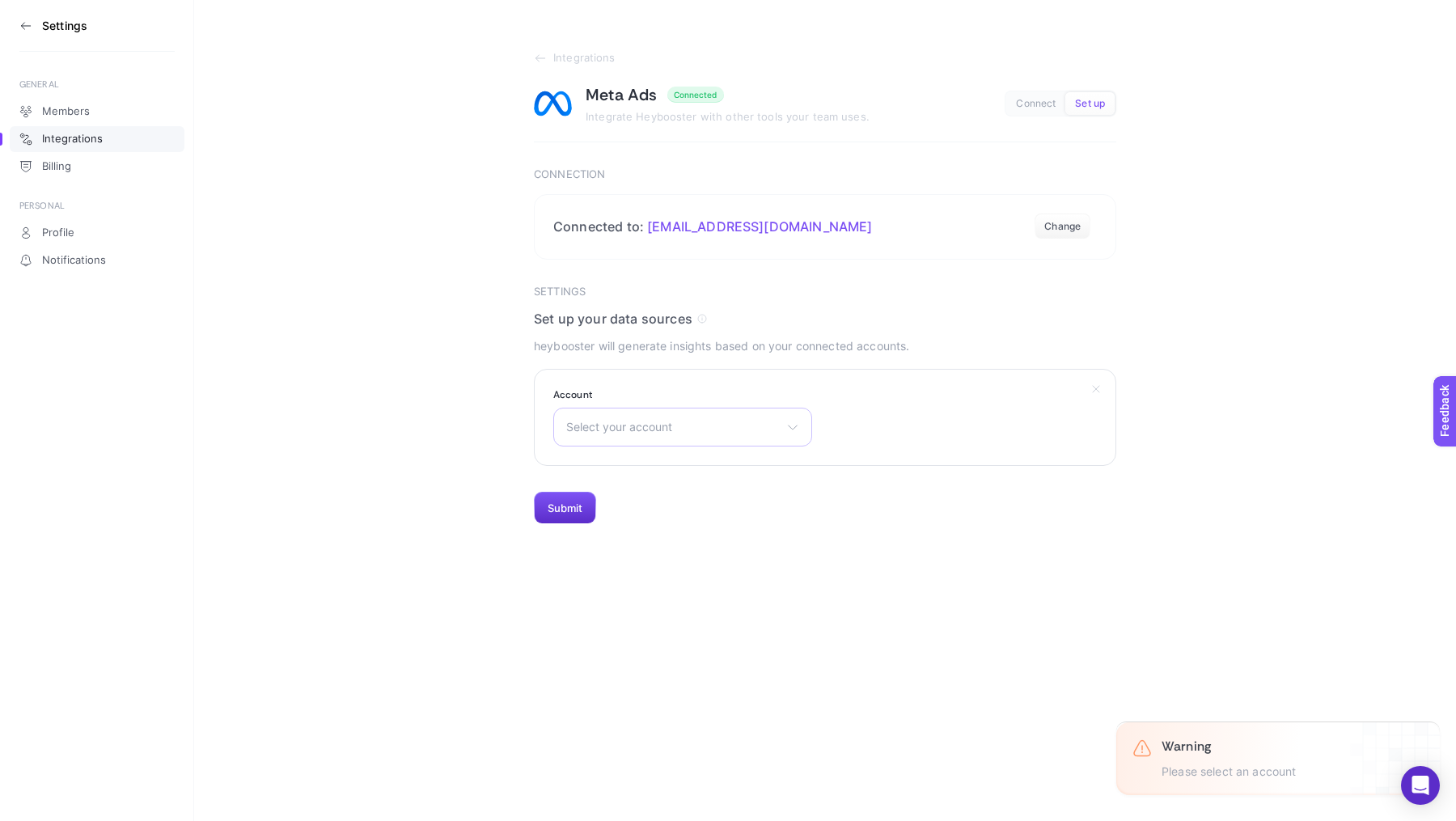
click at [658, 437] on div "Select your account HİFA ELEKTRONİK BİLİŞİM TEKSTİL SANAYİ TİCARET LİMİTED ŞİRK…" at bounding box center [683, 427] width 259 height 39
click at [658, 460] on input "text" at bounding box center [683, 466] width 257 height 32
type input "paty"
click at [670, 503] on span "Paty, Incorporated - Ad account" at bounding box center [653, 498] width 171 height 13
click at [577, 514] on button "Submit" at bounding box center [565, 507] width 62 height 32
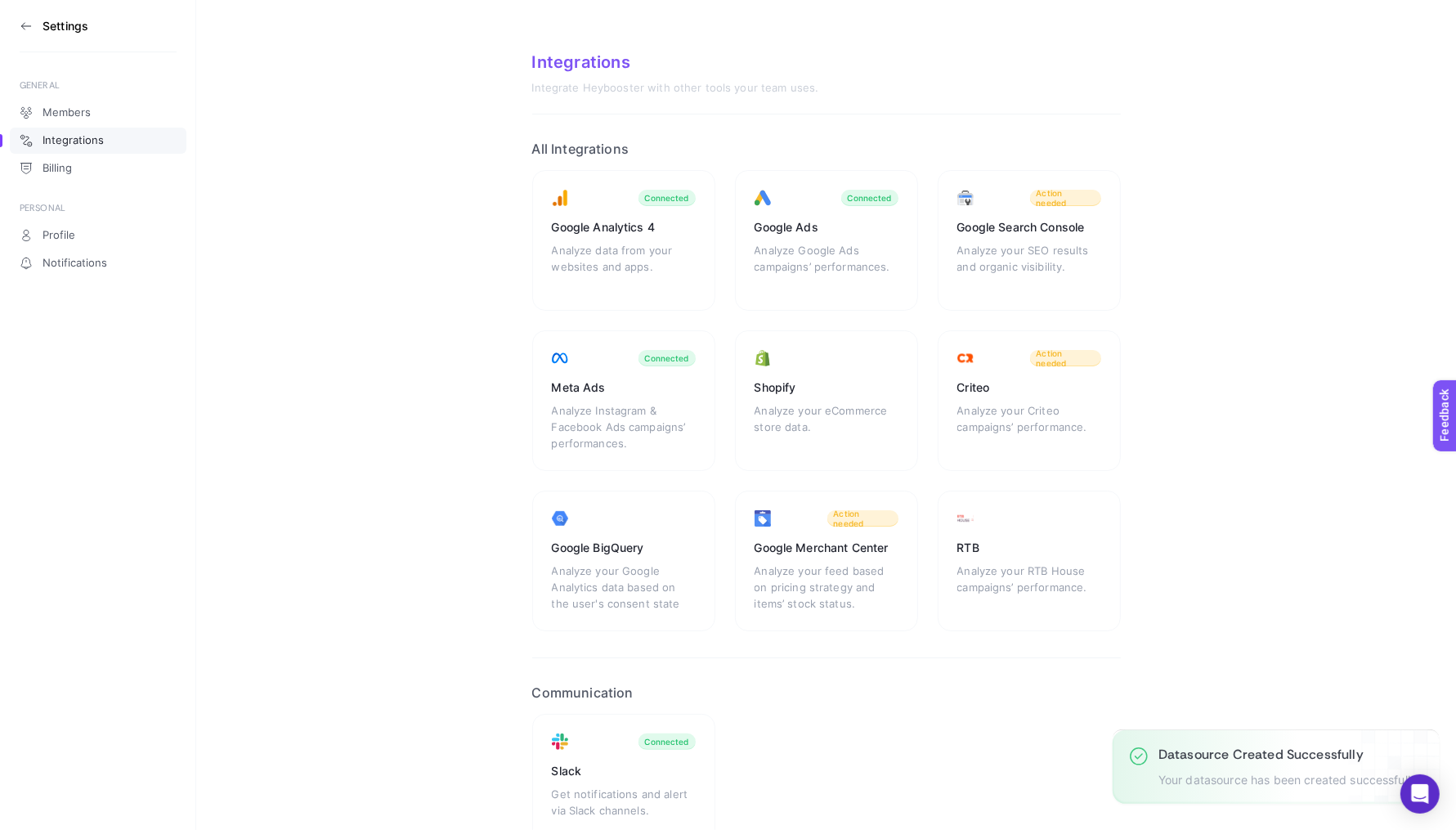
click at [28, 23] on icon at bounding box center [26, 26] width 13 height 13
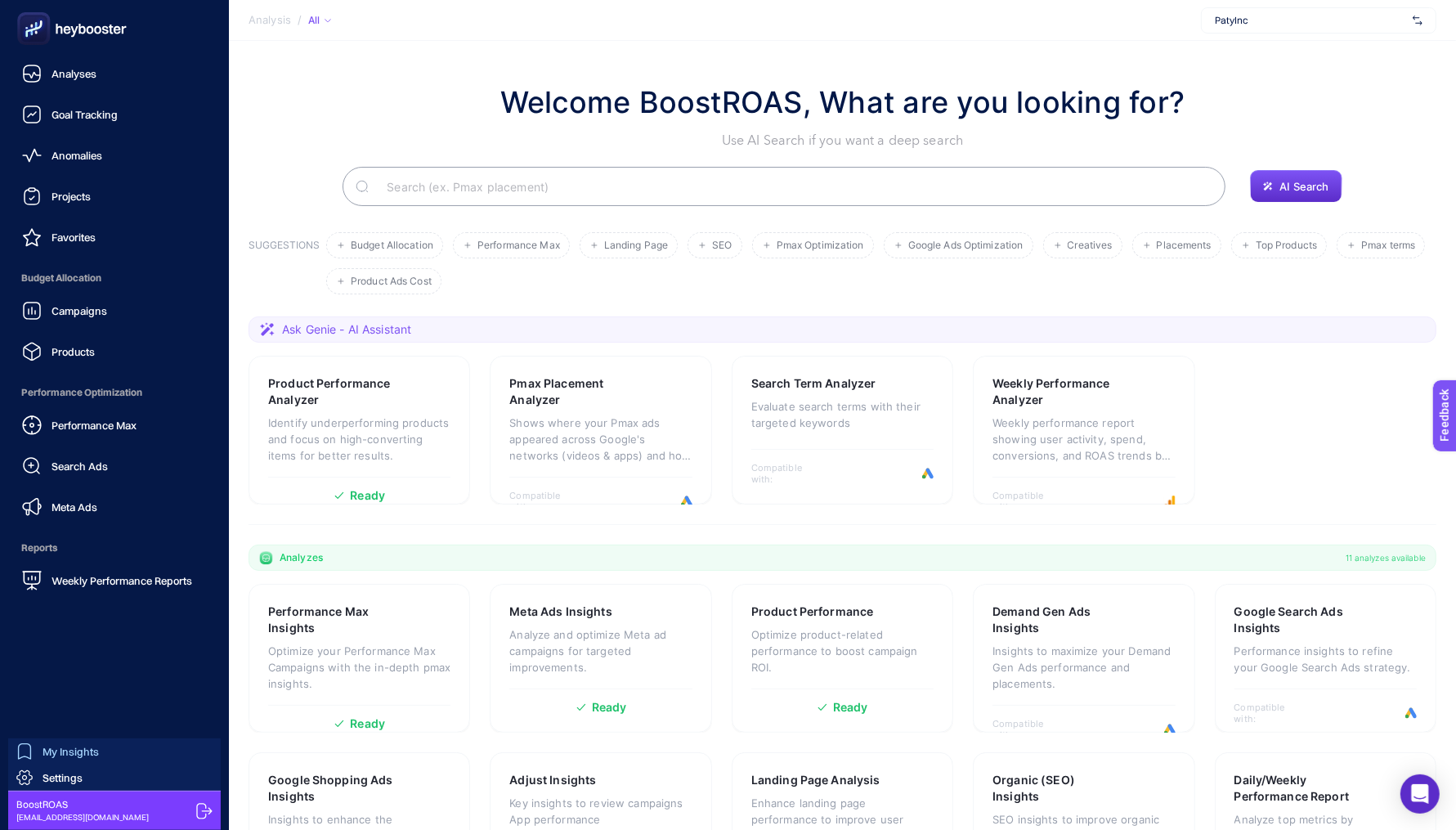
click at [84, 753] on span "My Insights" at bounding box center [70, 751] width 56 height 13
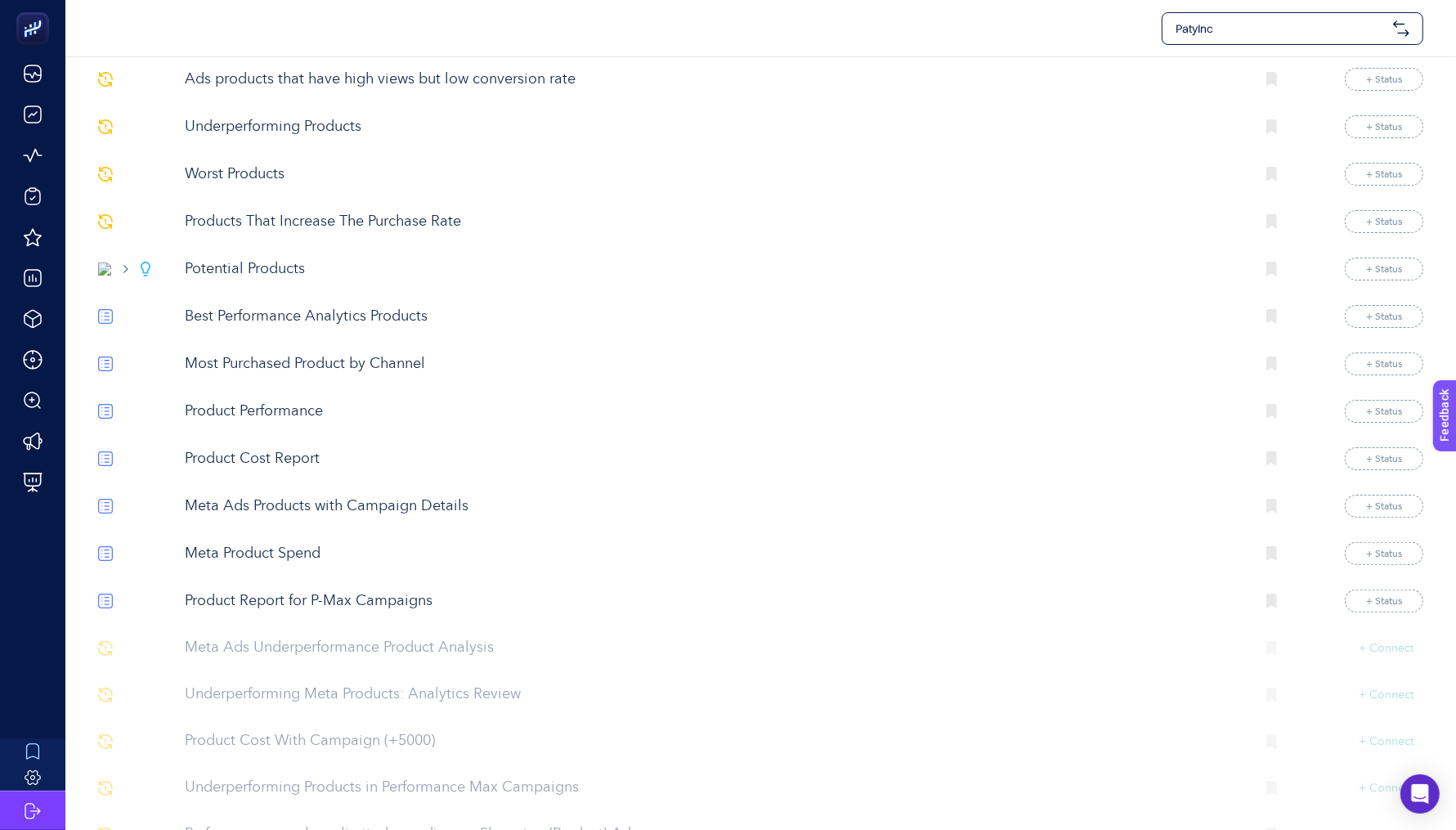
scroll to position [215, 0]
click at [257, 647] on p "Meta Ads Underperformance Product Analysis" at bounding box center [714, 650] width 1057 height 22
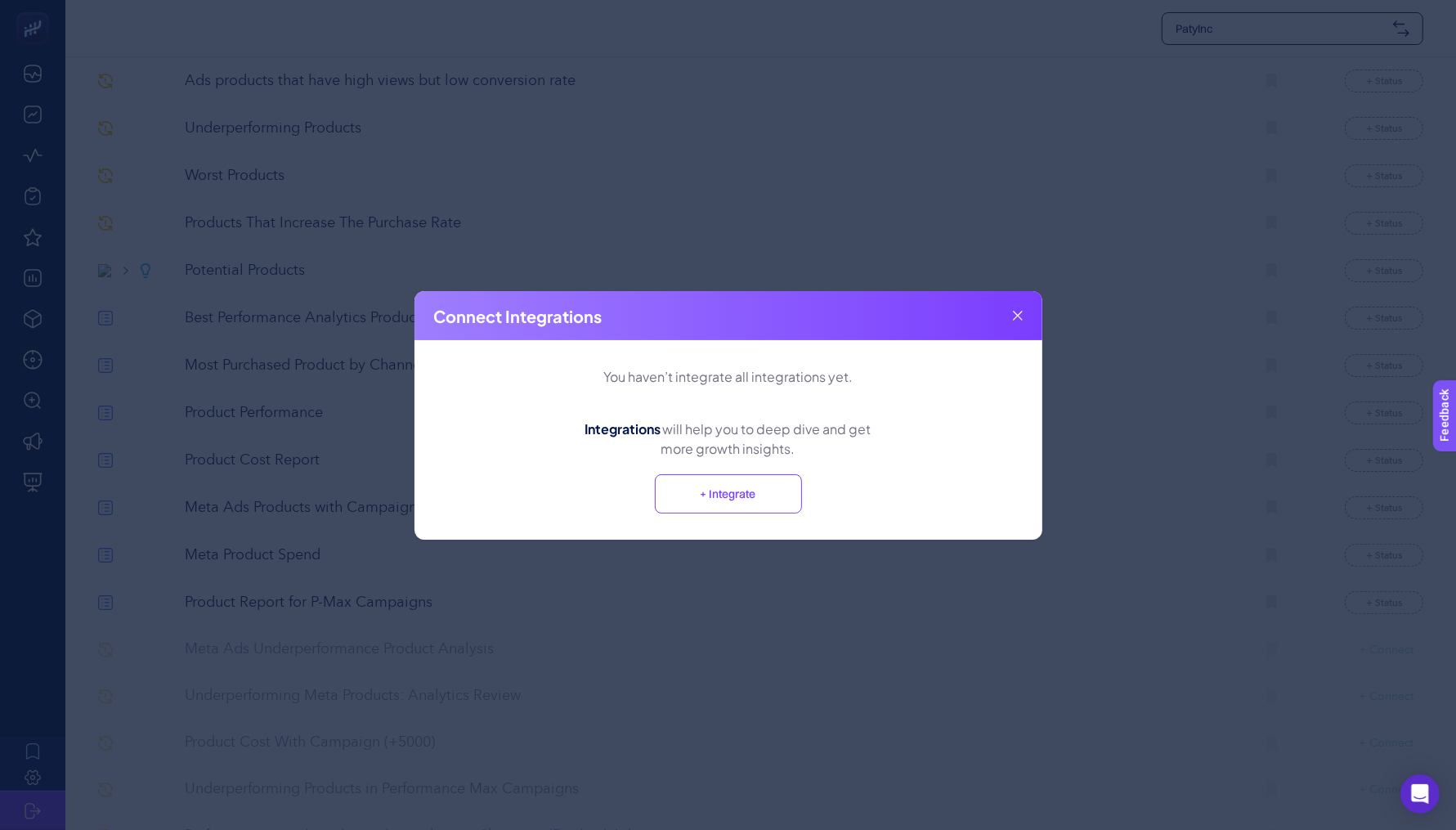
click at [1024, 311] on div "Connect Integrations" at bounding box center [728, 315] width 628 height 49
click at [1016, 314] on icon at bounding box center [1018, 315] width 9 height 9
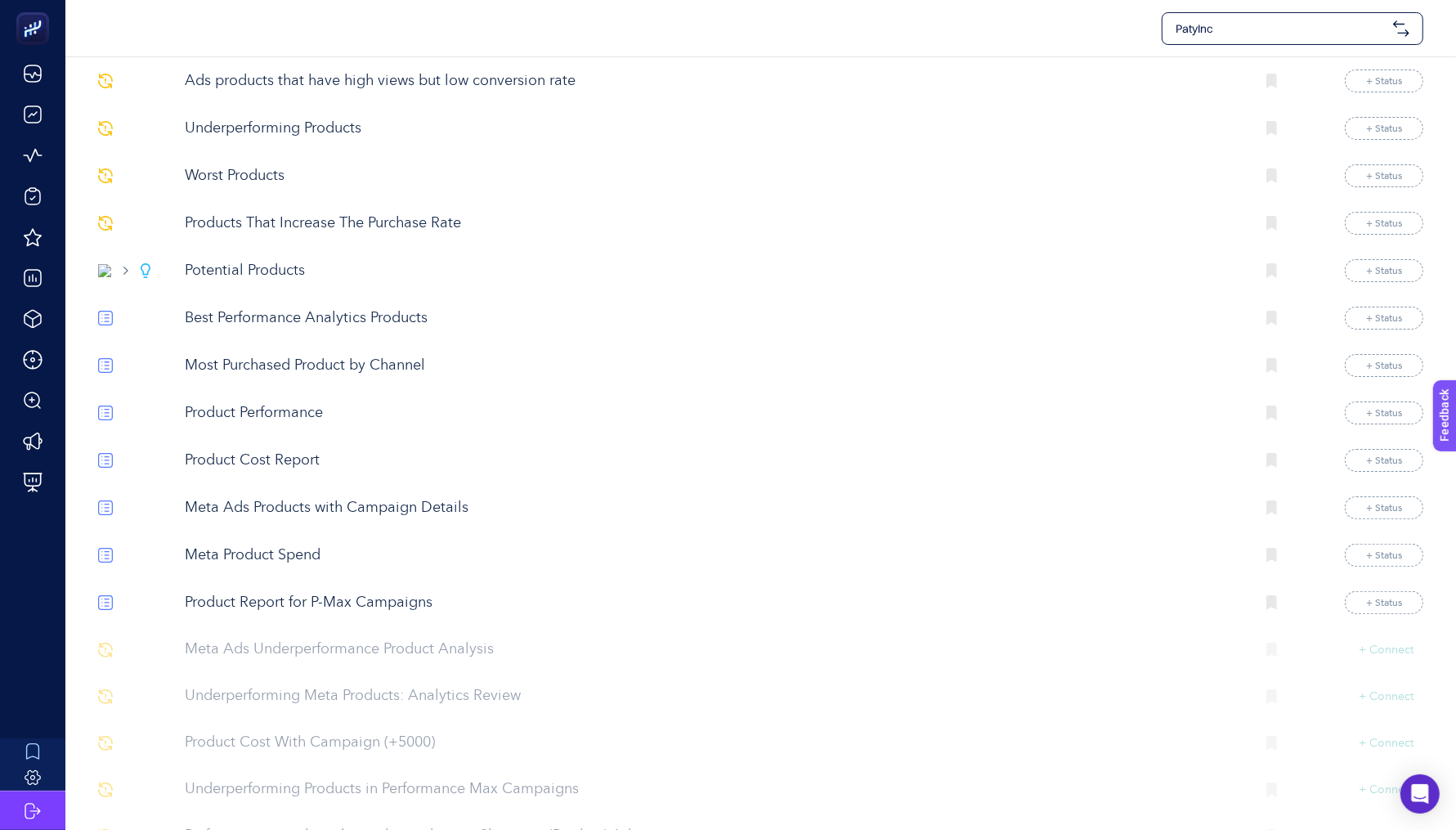
click at [338, 511] on p "Meta Ads Products with Campaign Details" at bounding box center [714, 508] width 1057 height 22
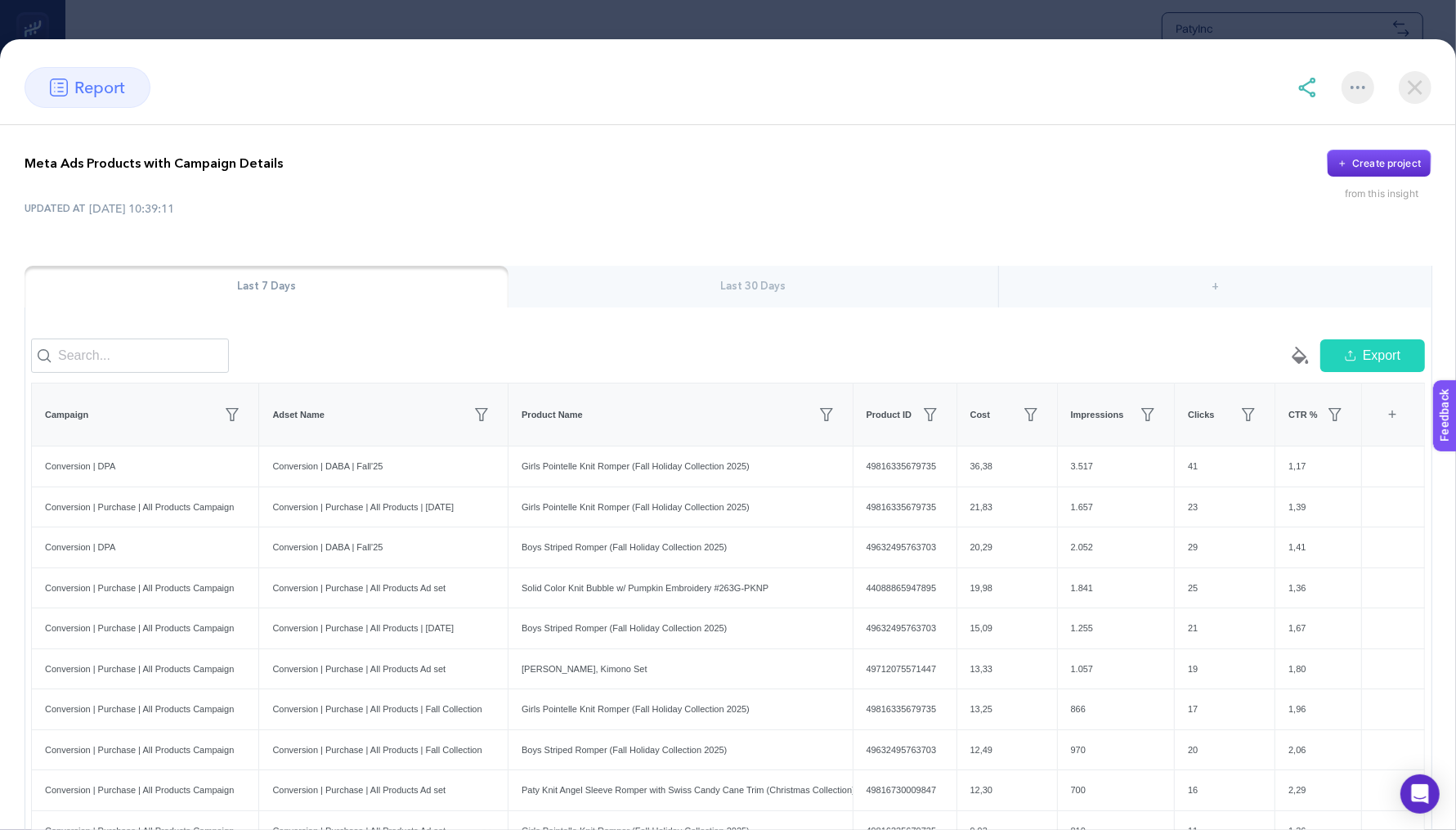
click at [699, 13] on section "report Meta Ads Products with Campaign Details Create project from this insight…" at bounding box center [728, 415] width 1456 height 830
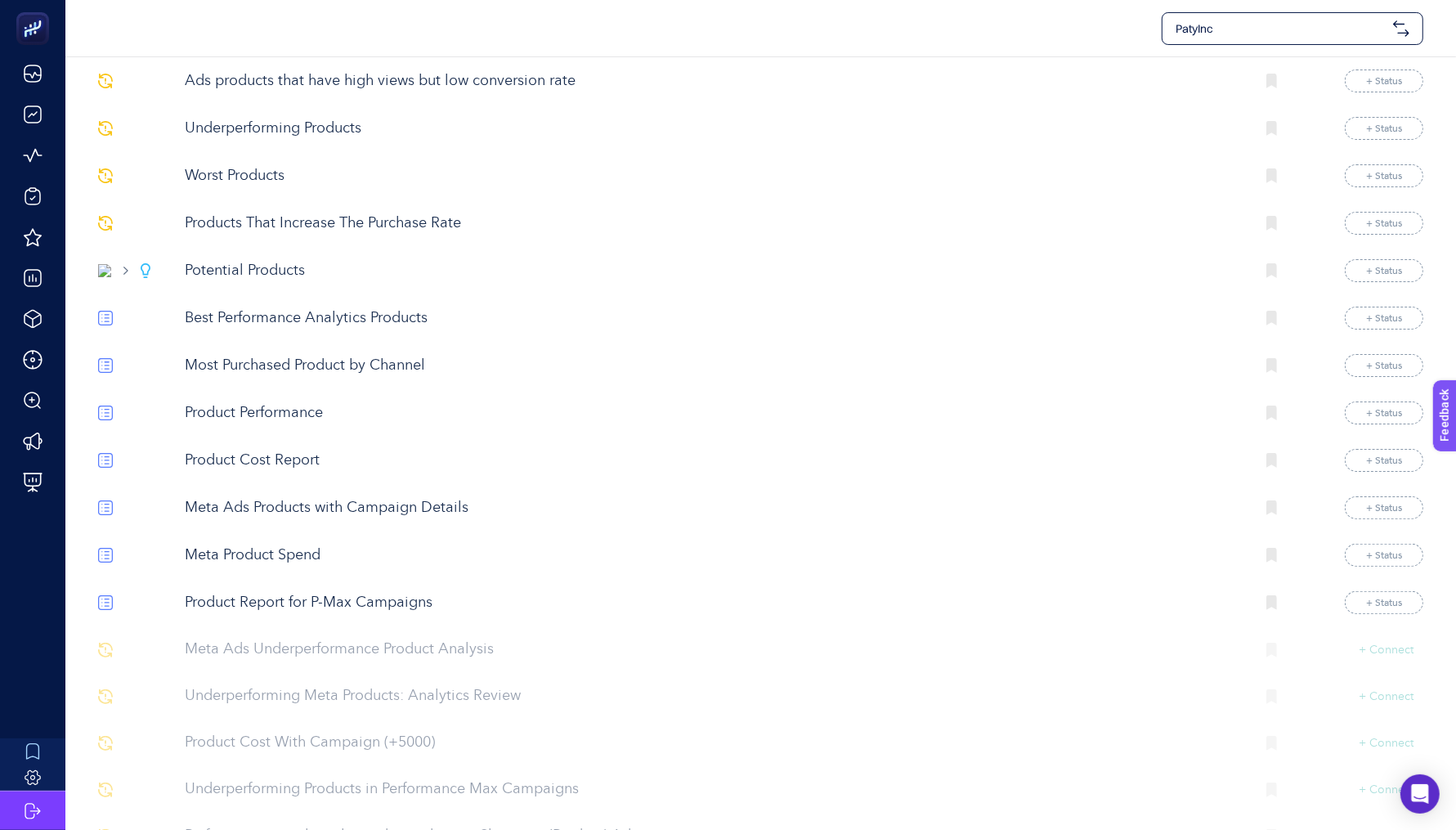
click at [274, 464] on p "Product Cost Report" at bounding box center [714, 461] width 1057 height 22
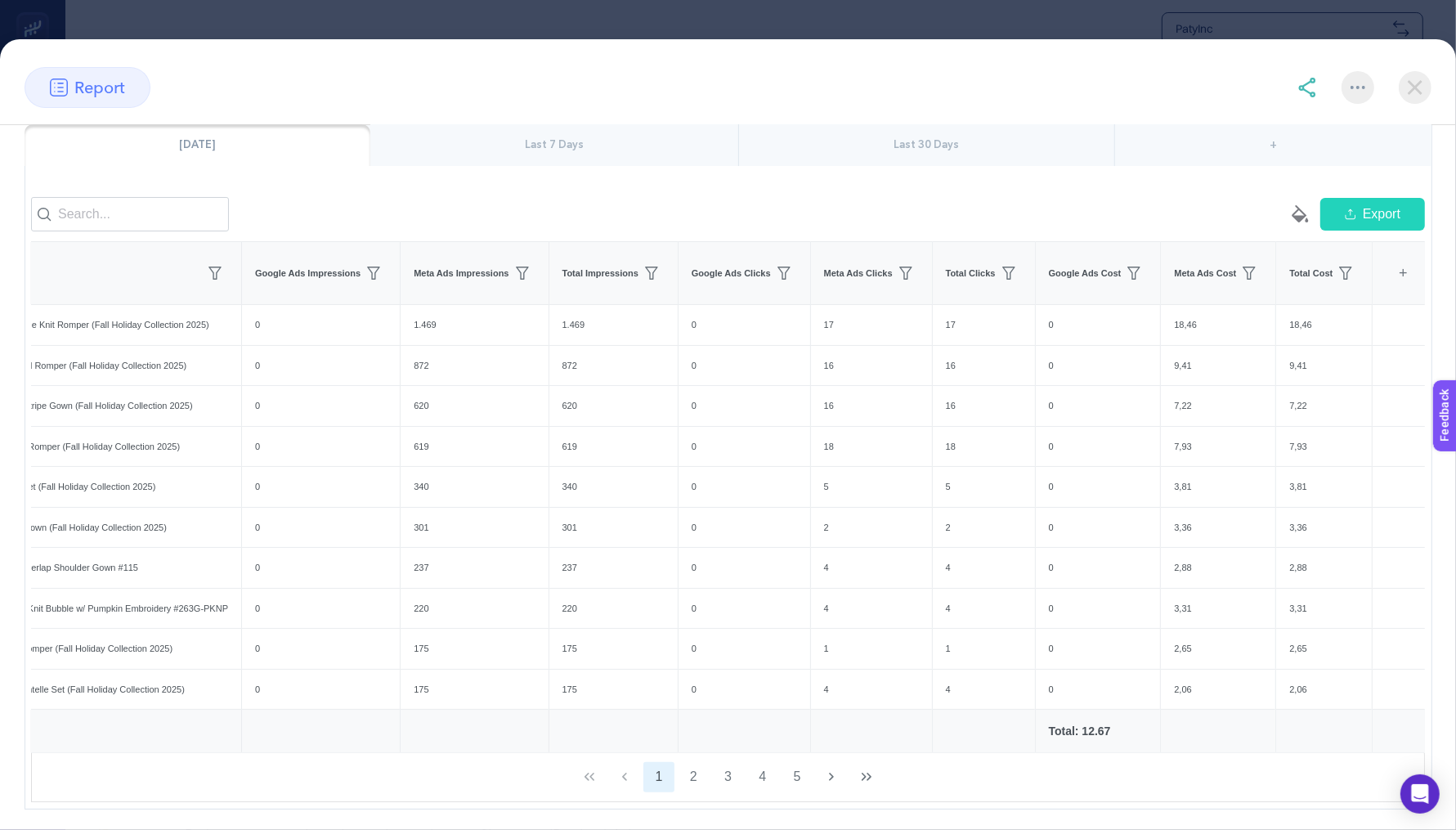
scroll to position [0, 112]
click at [1420, 89] on img at bounding box center [1415, 87] width 33 height 33
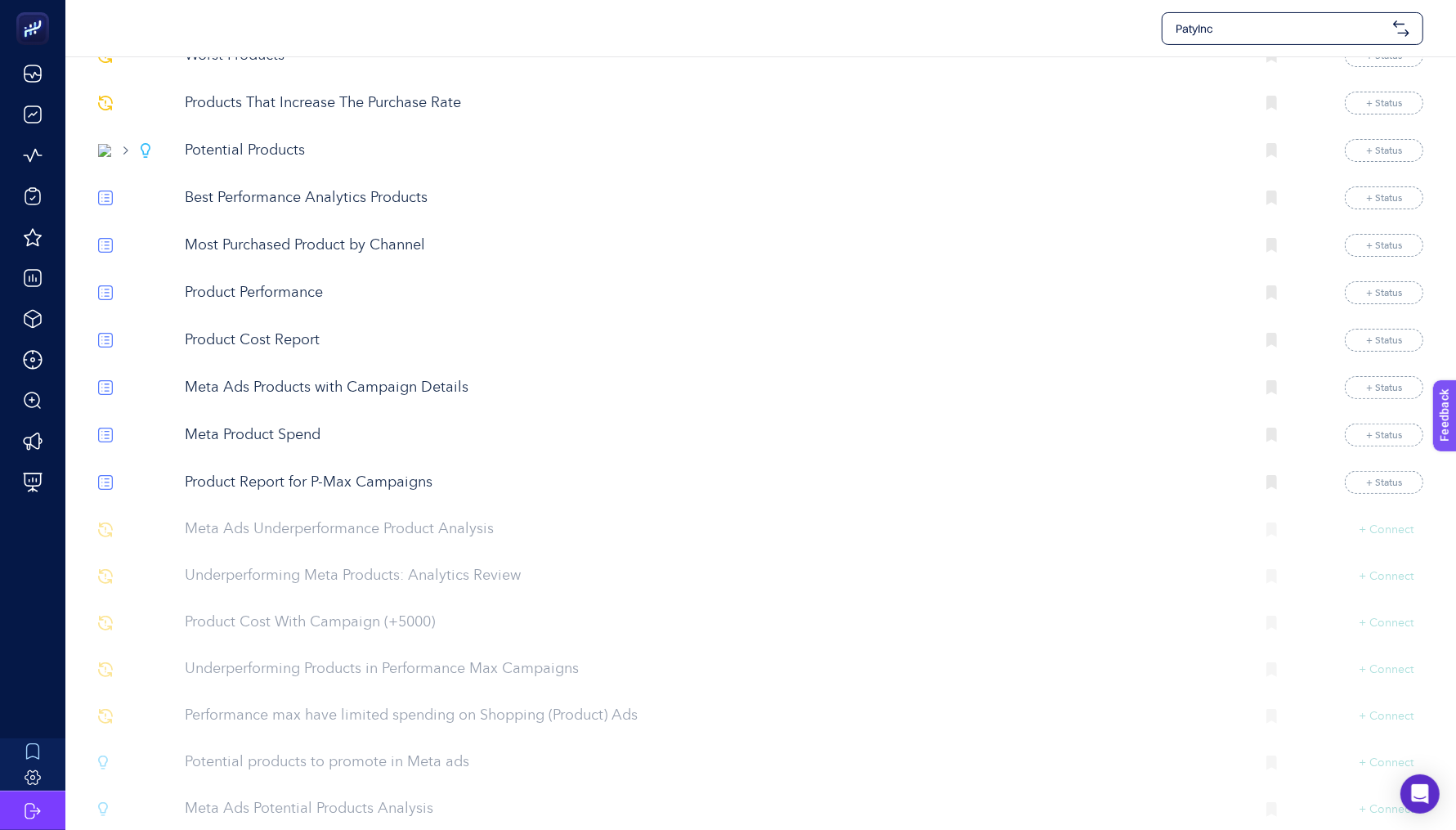
scroll to position [334, 0]
click at [373, 473] on p "Product Report for P-Max Campaigns" at bounding box center [714, 485] width 1057 height 22
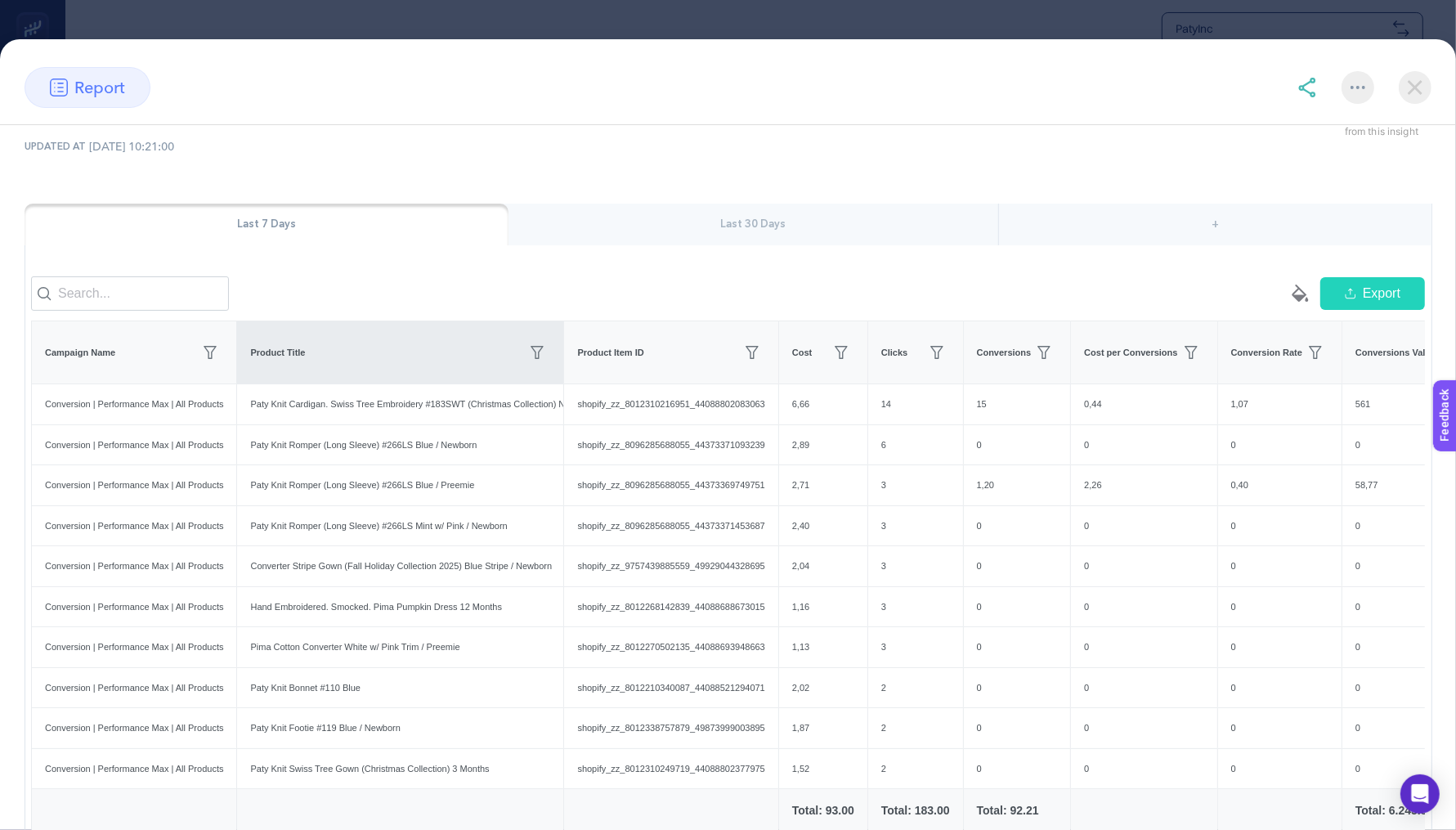
scroll to position [64, 0]
